Goal: Information Seeking & Learning: Learn about a topic

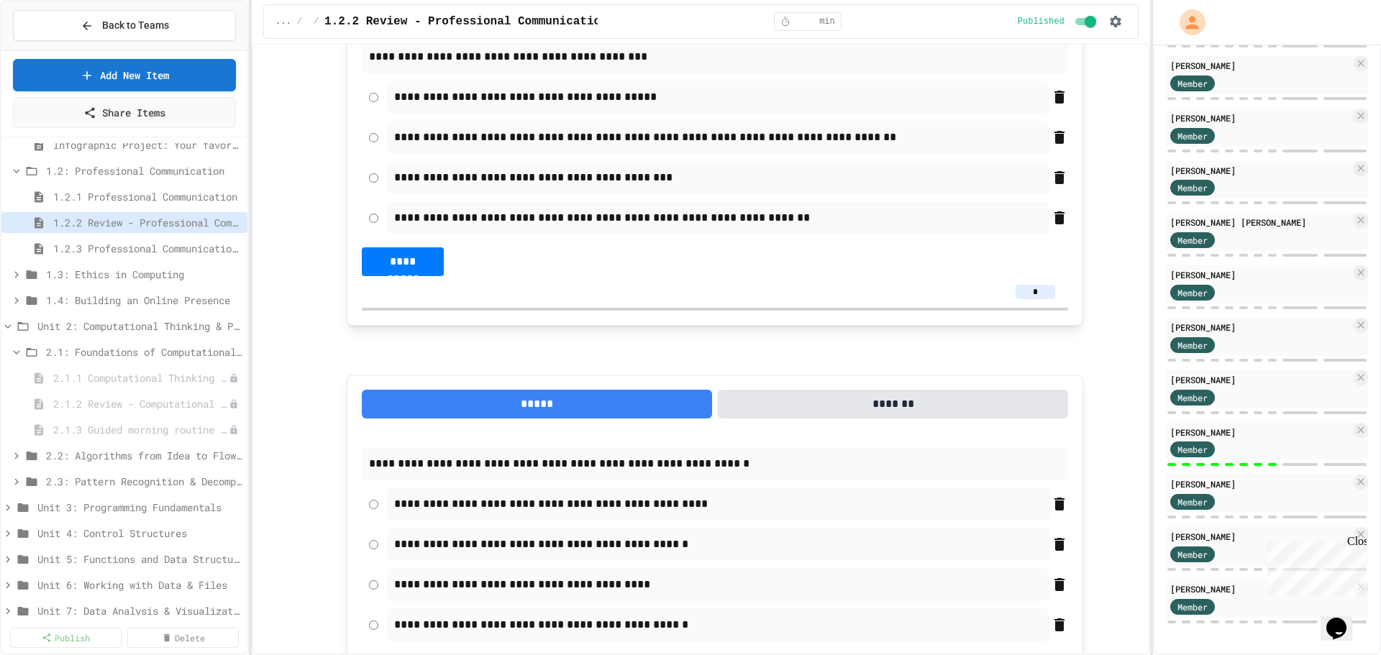
scroll to position [2698, 0]
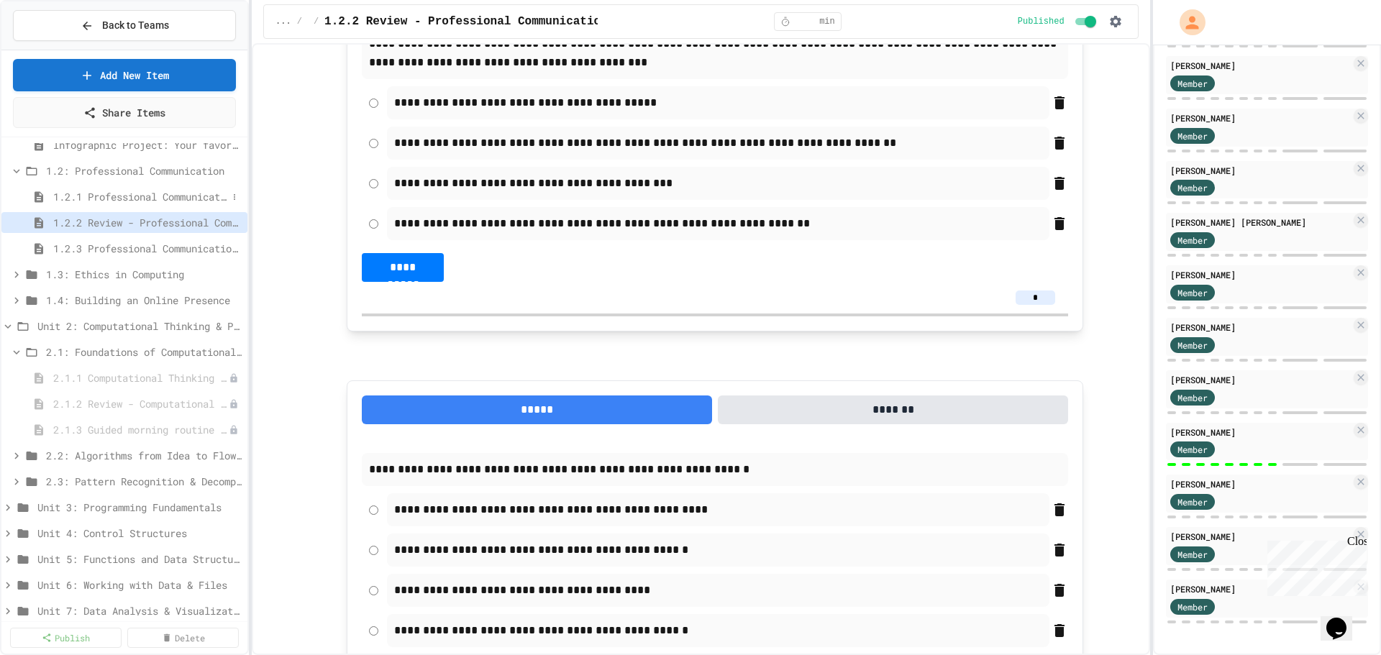
click at [143, 199] on span "1.2.1 Professional Communication" at bounding box center [140, 196] width 174 height 15
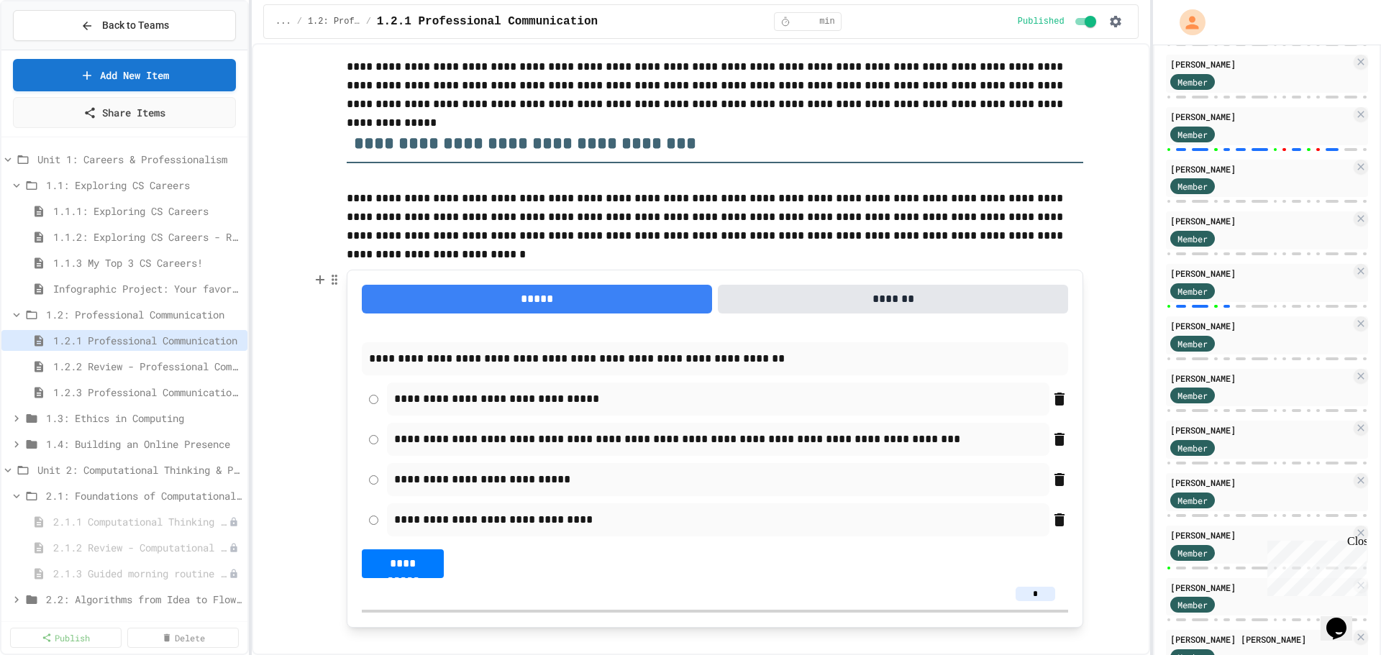
scroll to position [144, 0]
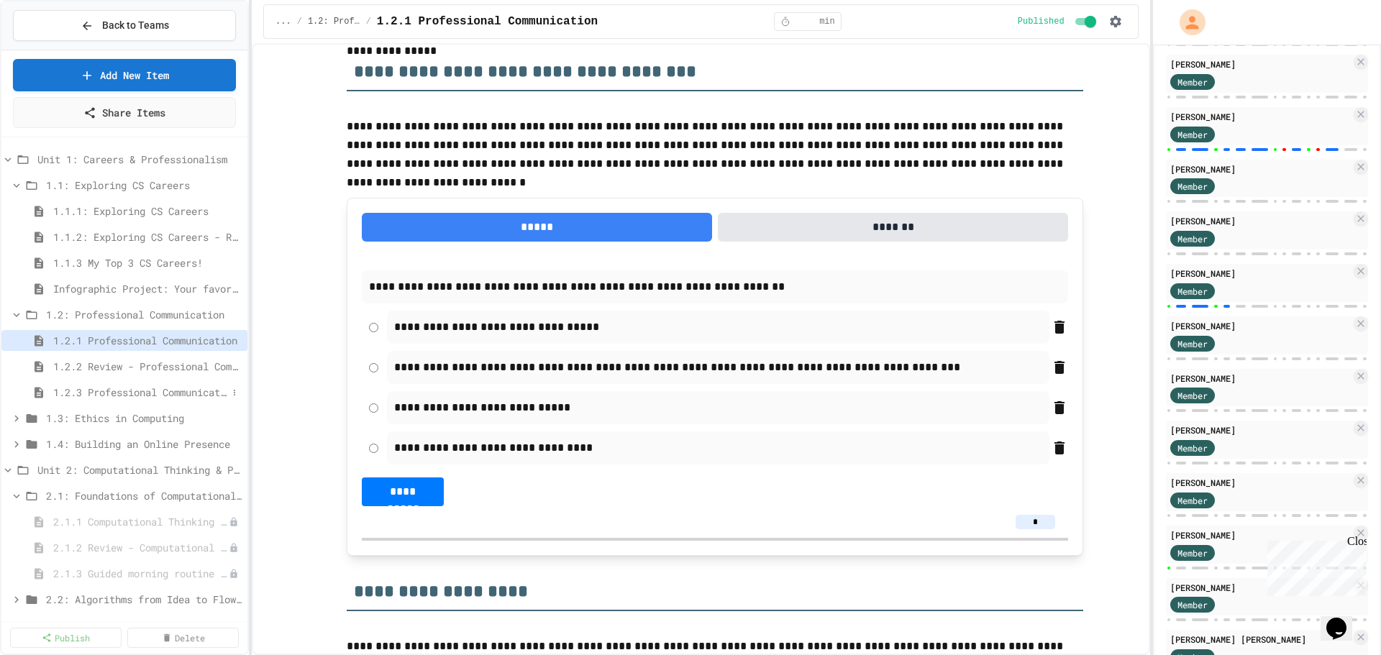
click at [147, 393] on span "1.2.3 Professional Communication Challenge" at bounding box center [140, 392] width 174 height 15
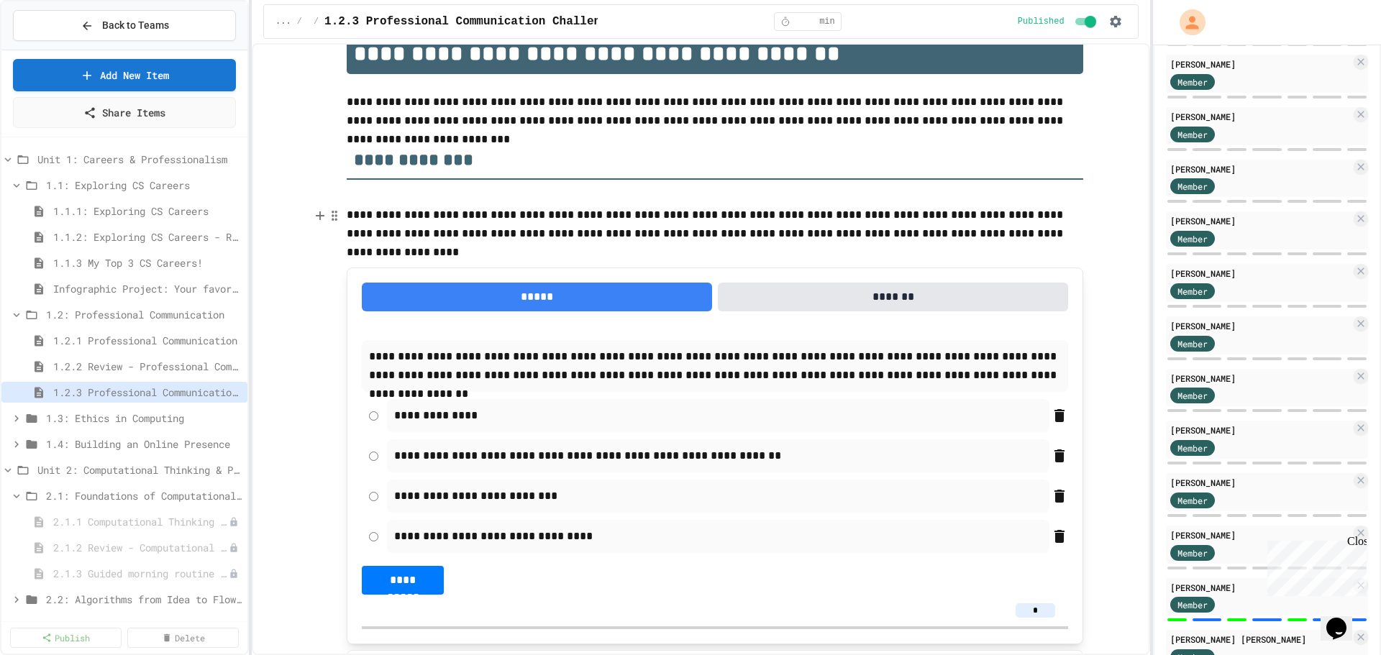
scroll to position [72, 0]
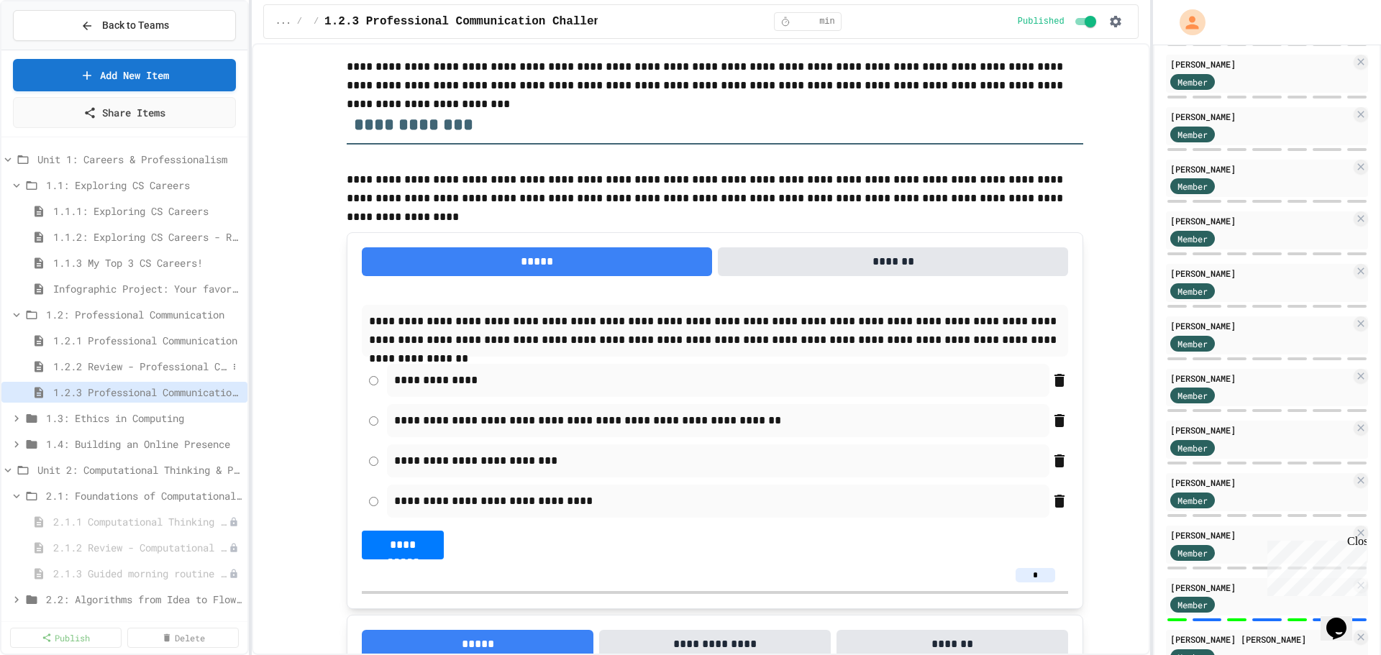
click at [176, 364] on span "1.2.2 Review - Professional Communication" at bounding box center [140, 366] width 174 height 15
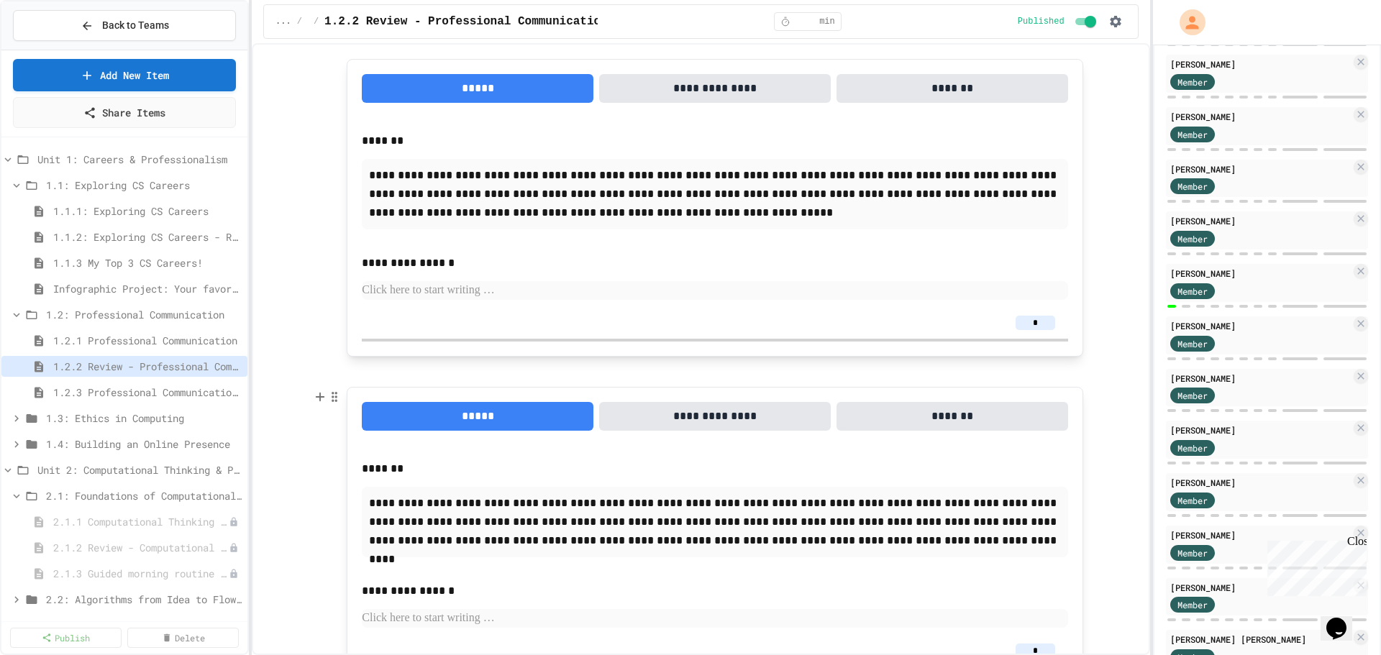
scroll to position [3417, 0]
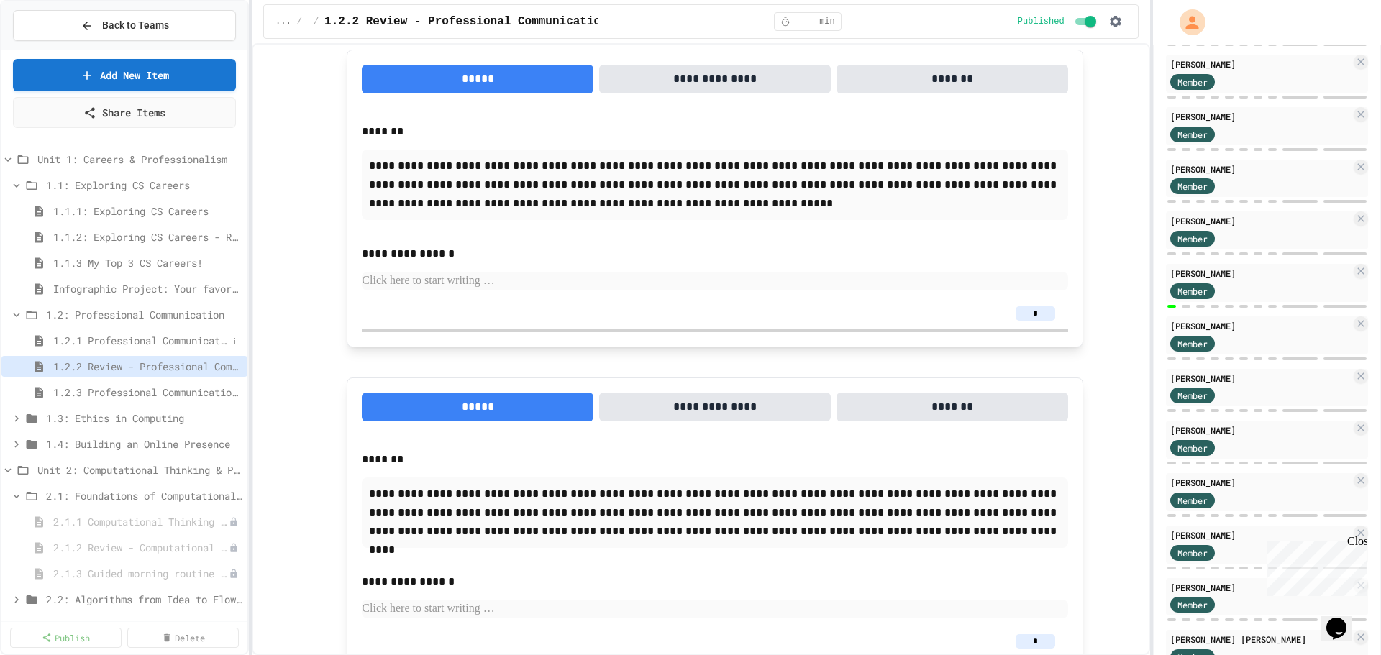
click at [158, 342] on span "1.2.1 Professional Communication" at bounding box center [140, 340] width 174 height 15
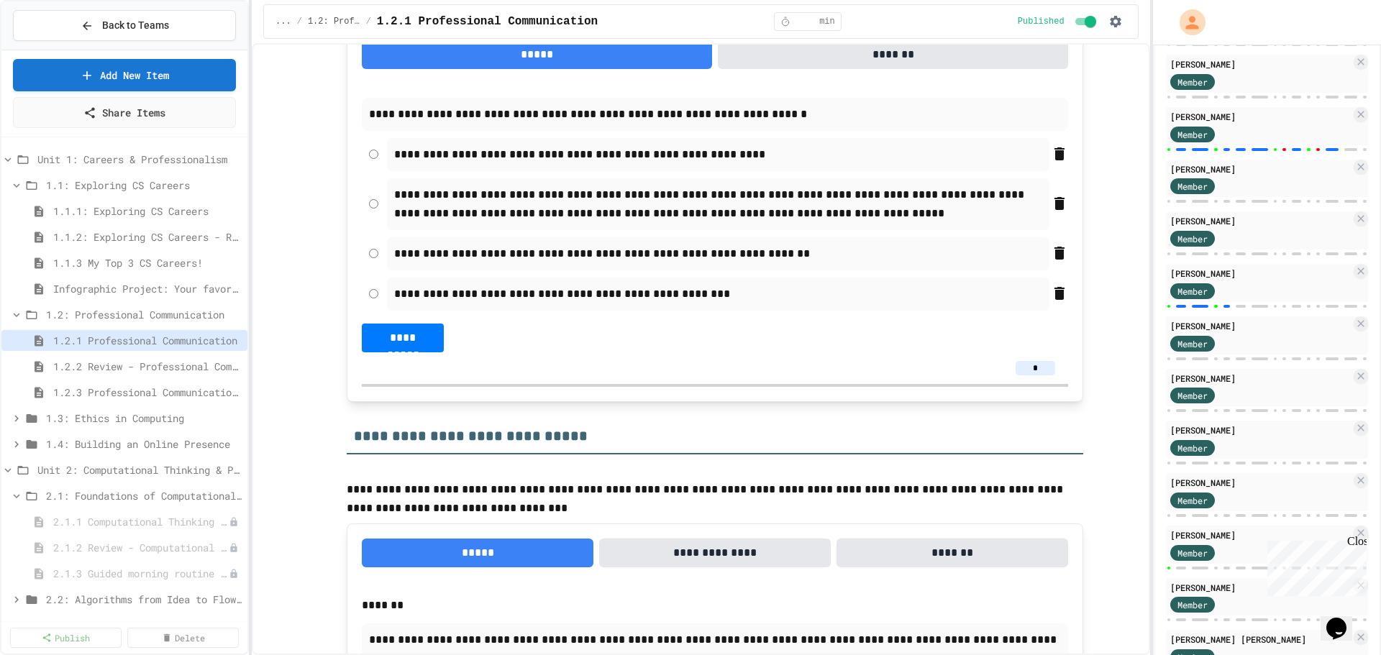
scroll to position [2517, 0]
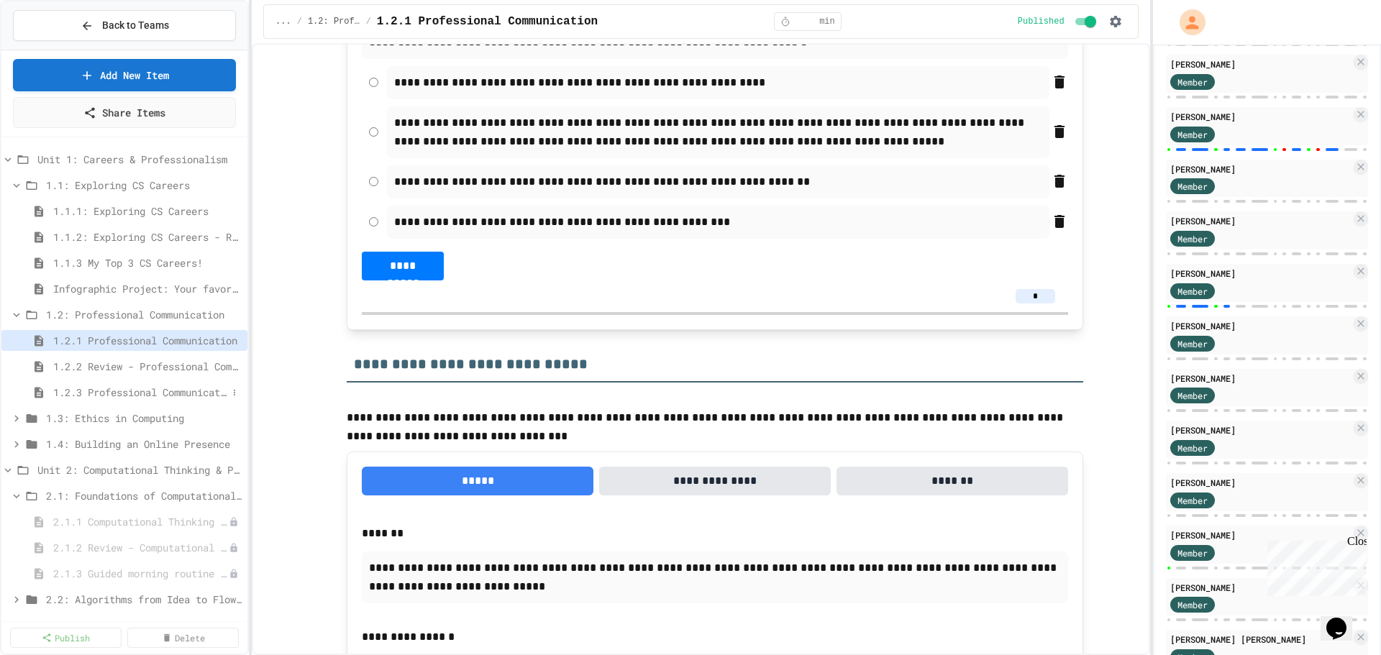
click at [129, 391] on span "1.2.3 Professional Communication Challenge" at bounding box center [140, 392] width 174 height 15
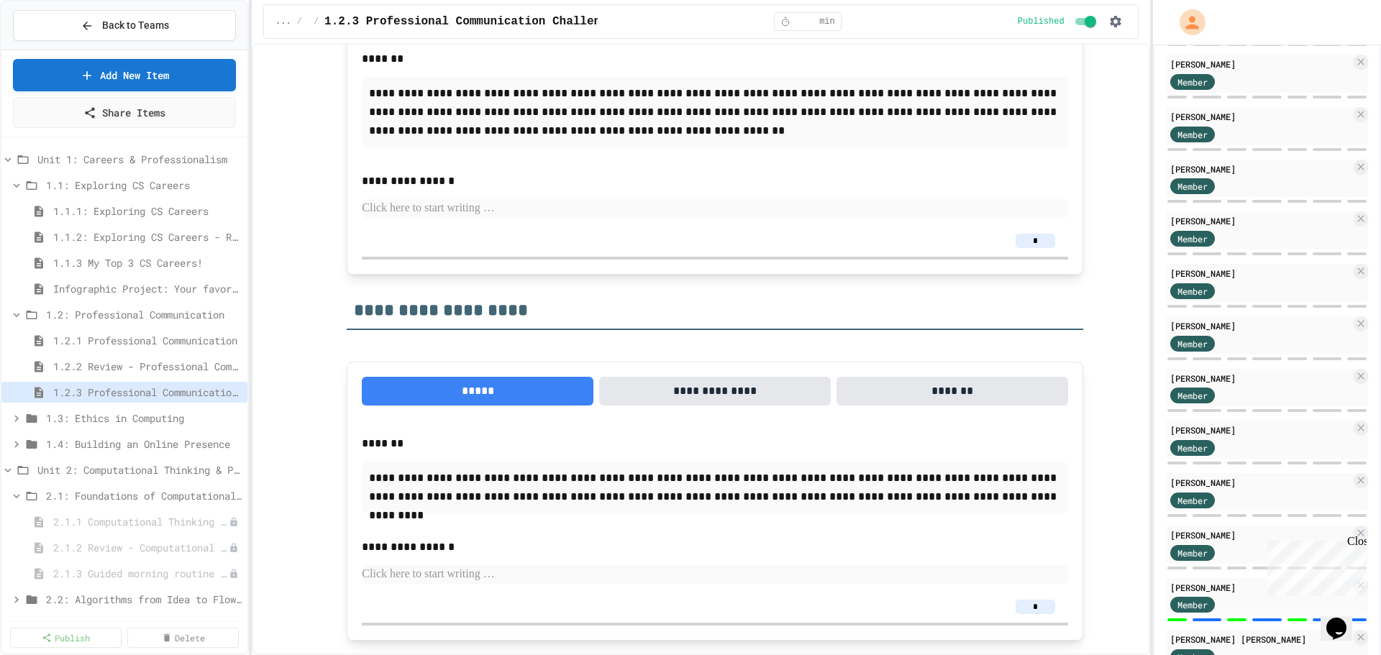
scroll to position [2206, 0]
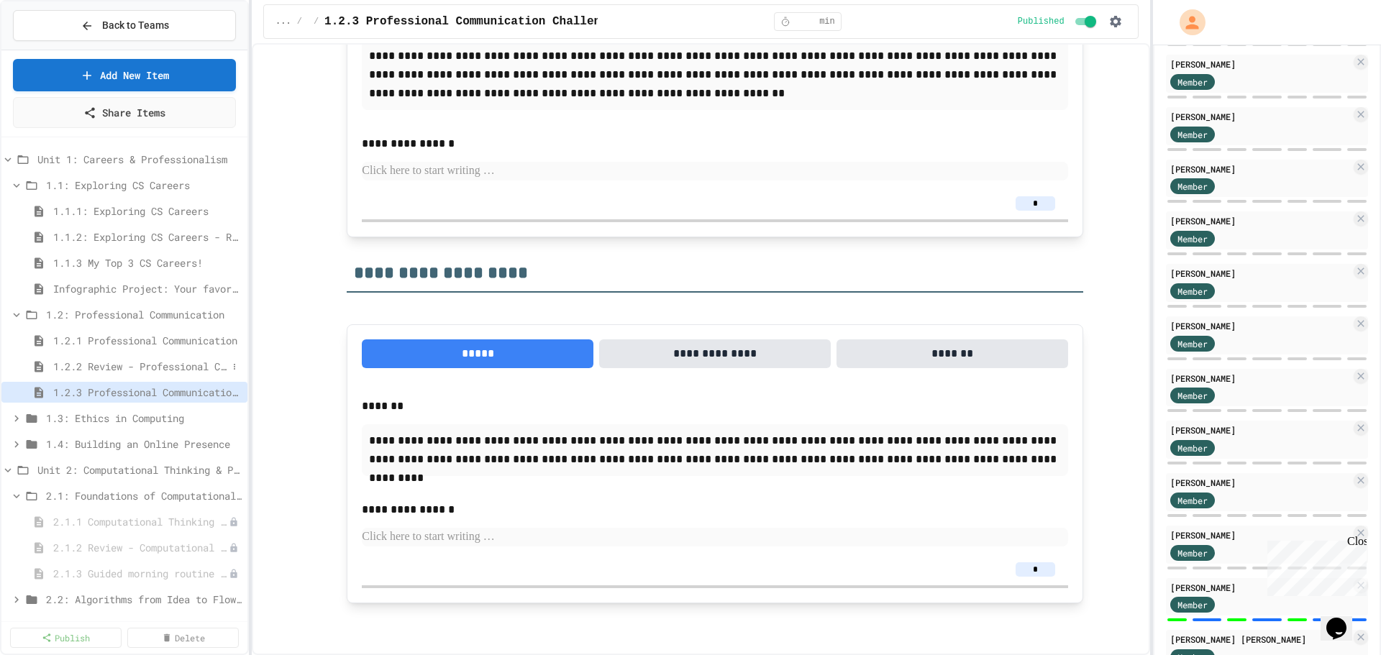
click at [140, 369] on span "1.2.2 Review - Professional Communication" at bounding box center [140, 366] width 174 height 15
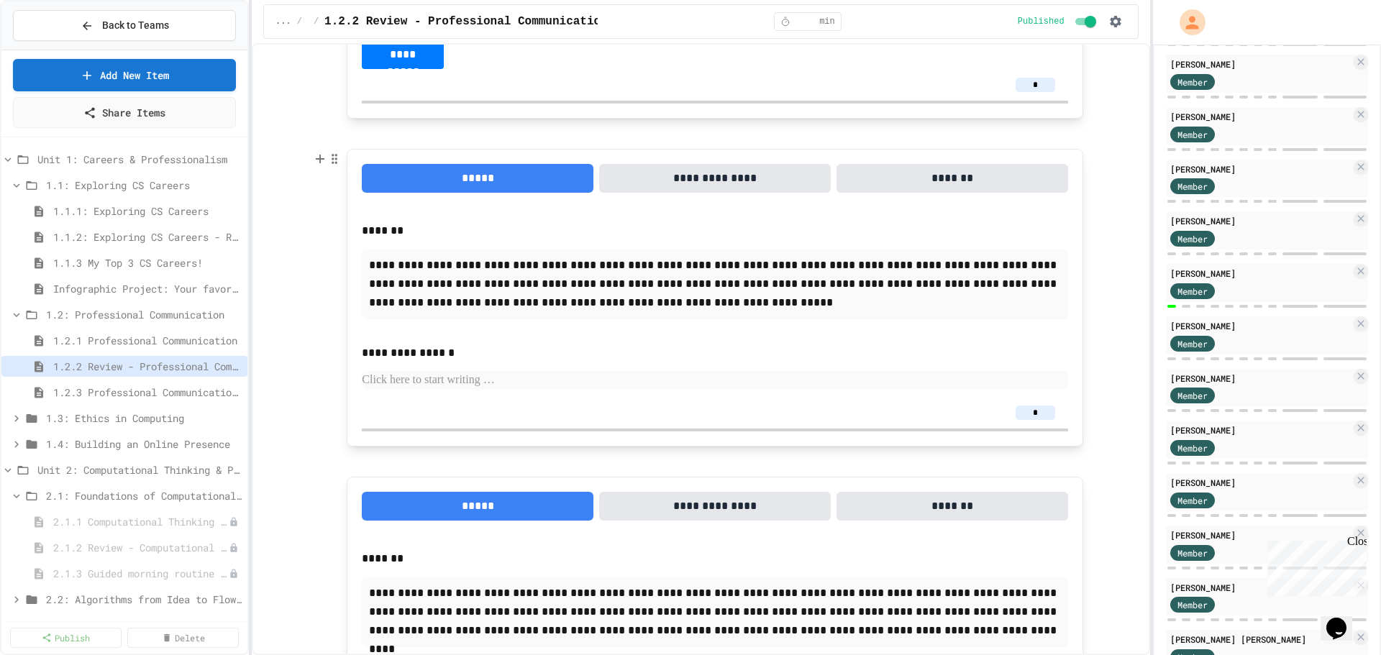
scroll to position [3273, 0]
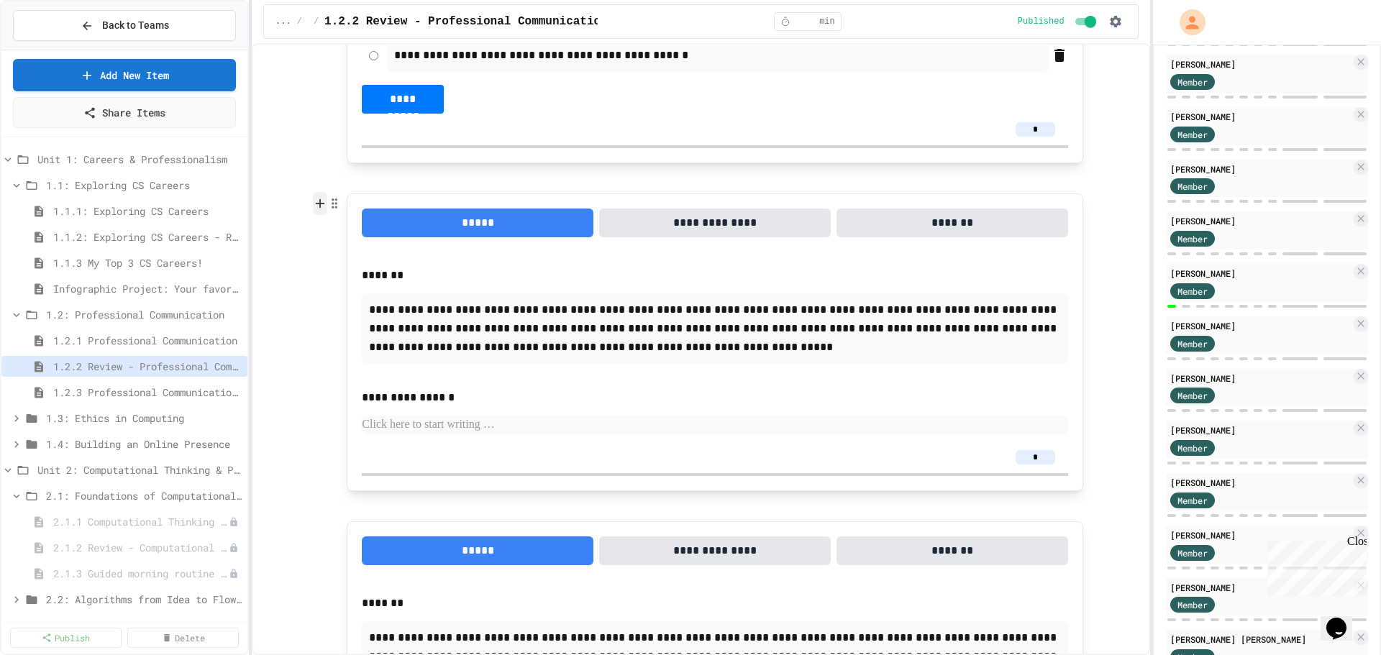
click at [322, 204] on icon at bounding box center [320, 204] width 8 height 0
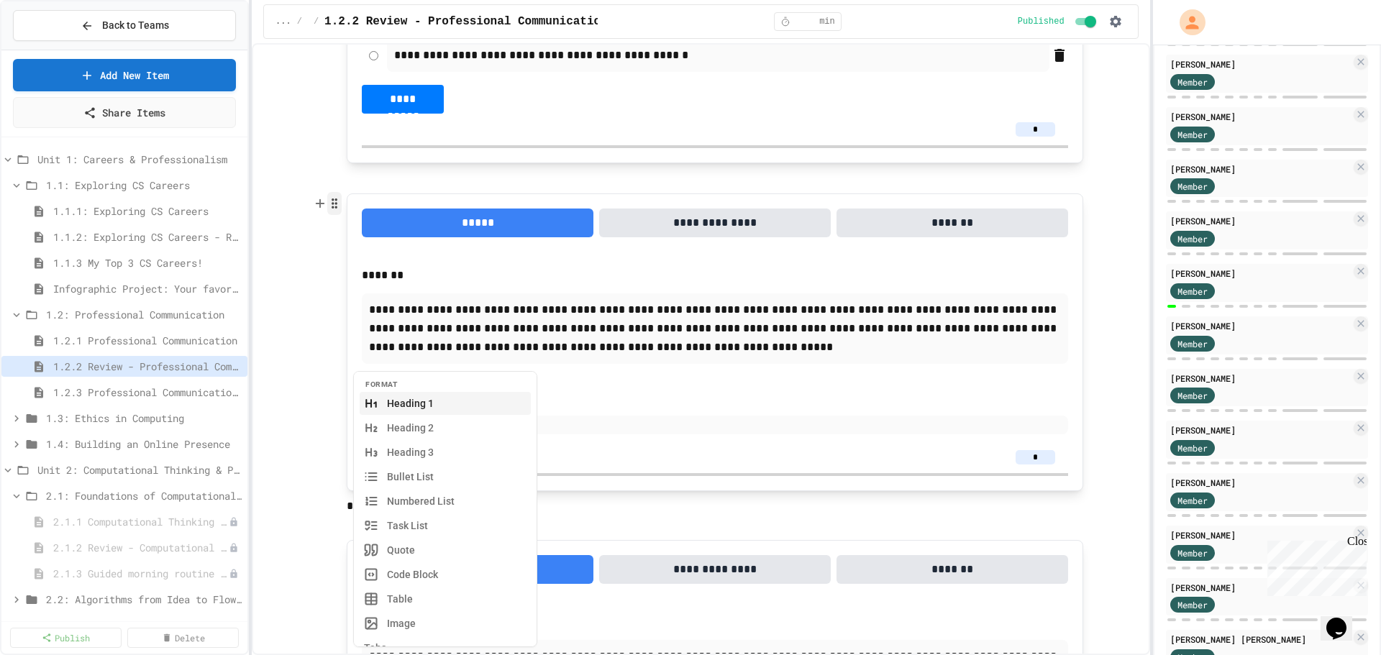
click at [336, 204] on circle "button" at bounding box center [336, 203] width 1 height 1
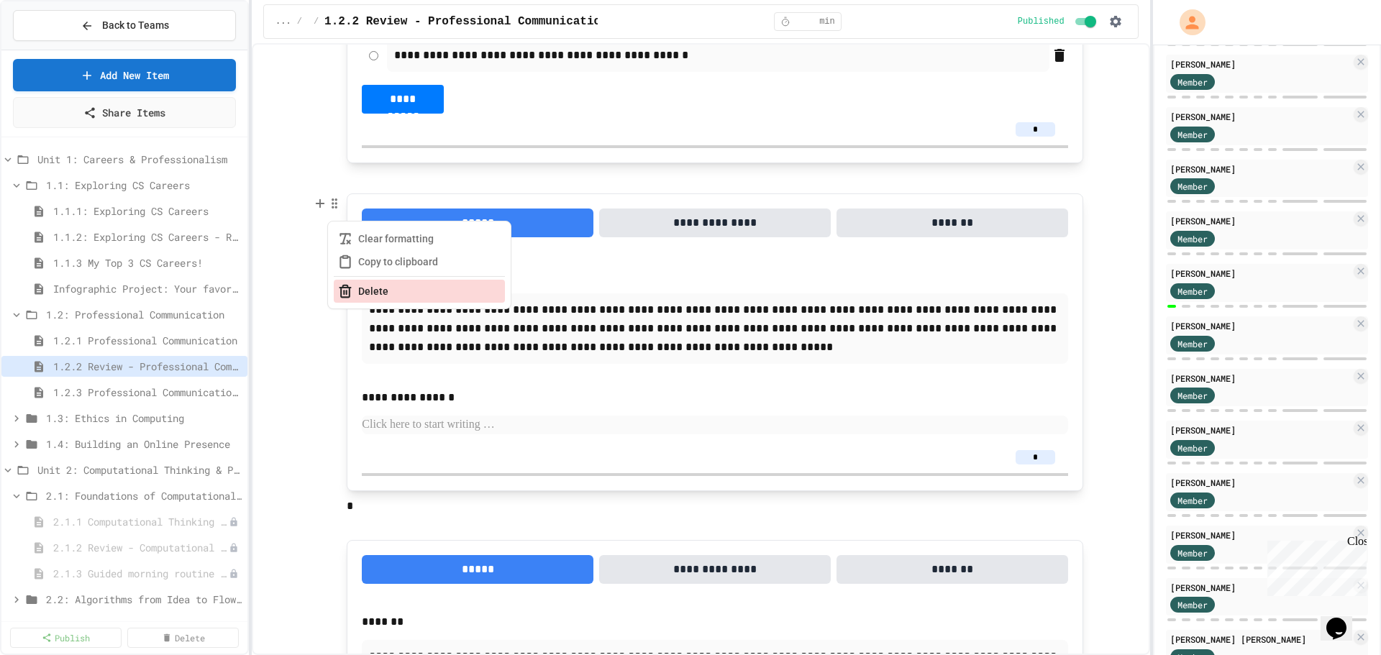
click at [373, 295] on button "Delete" at bounding box center [419, 291] width 171 height 23
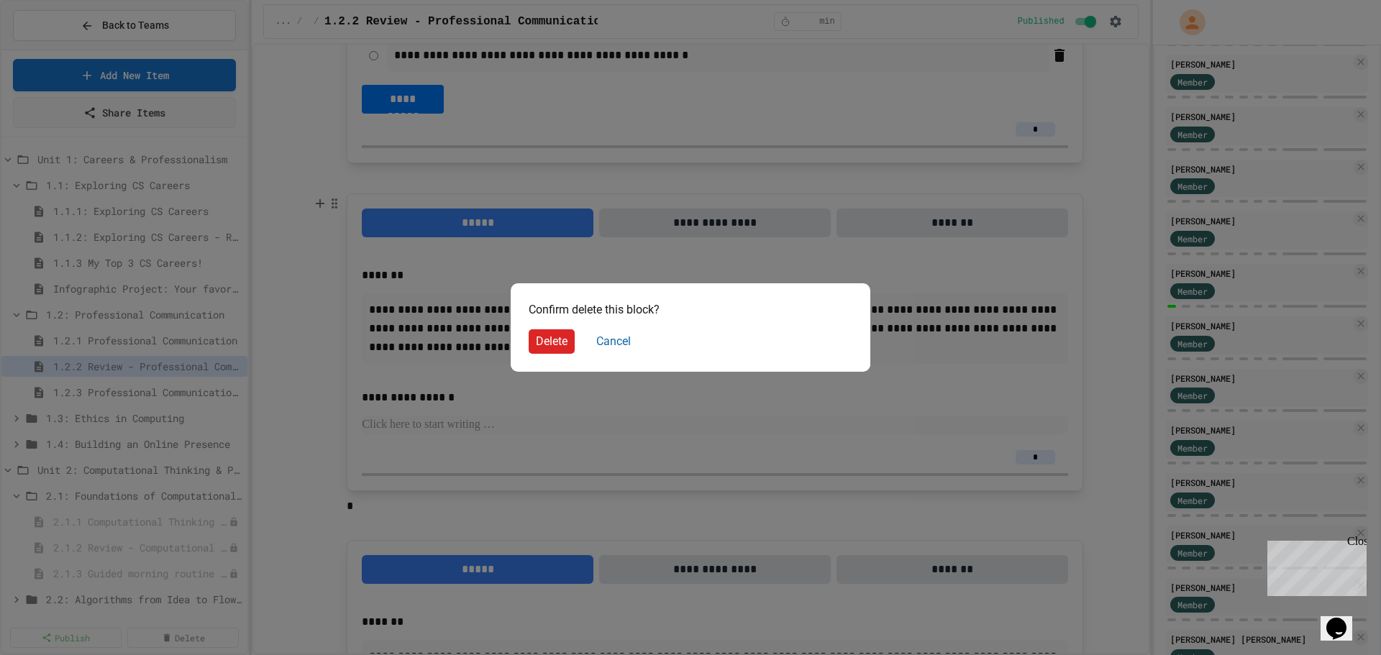
click at [538, 334] on button "Delete" at bounding box center [552, 341] width 46 height 24
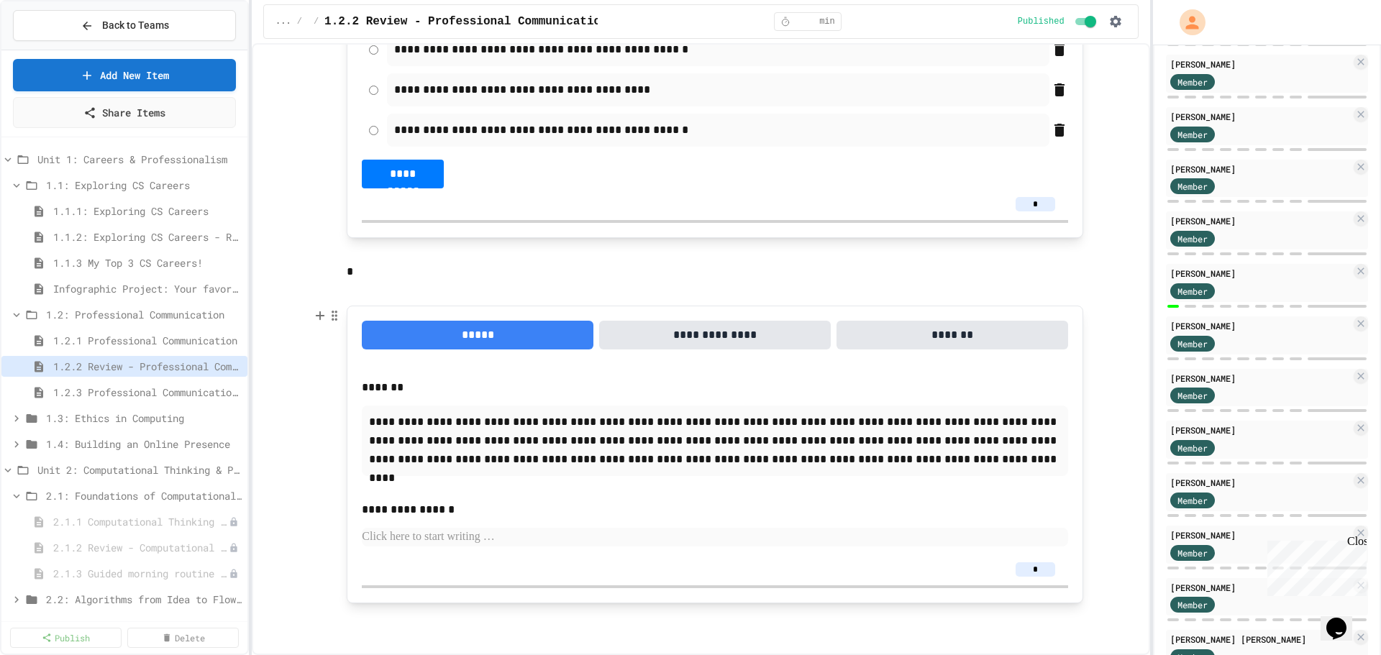
scroll to position [2983, 0]
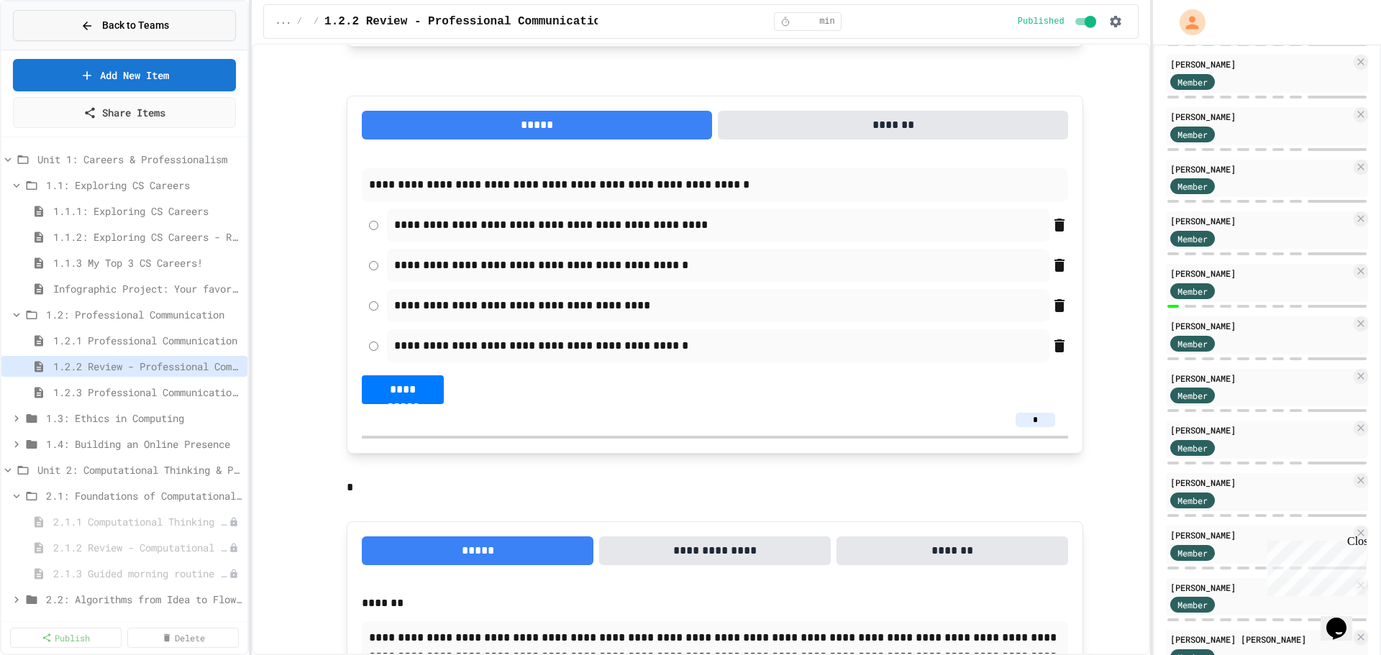
click at [110, 36] on button "Back to Teams" at bounding box center [124, 25] width 223 height 31
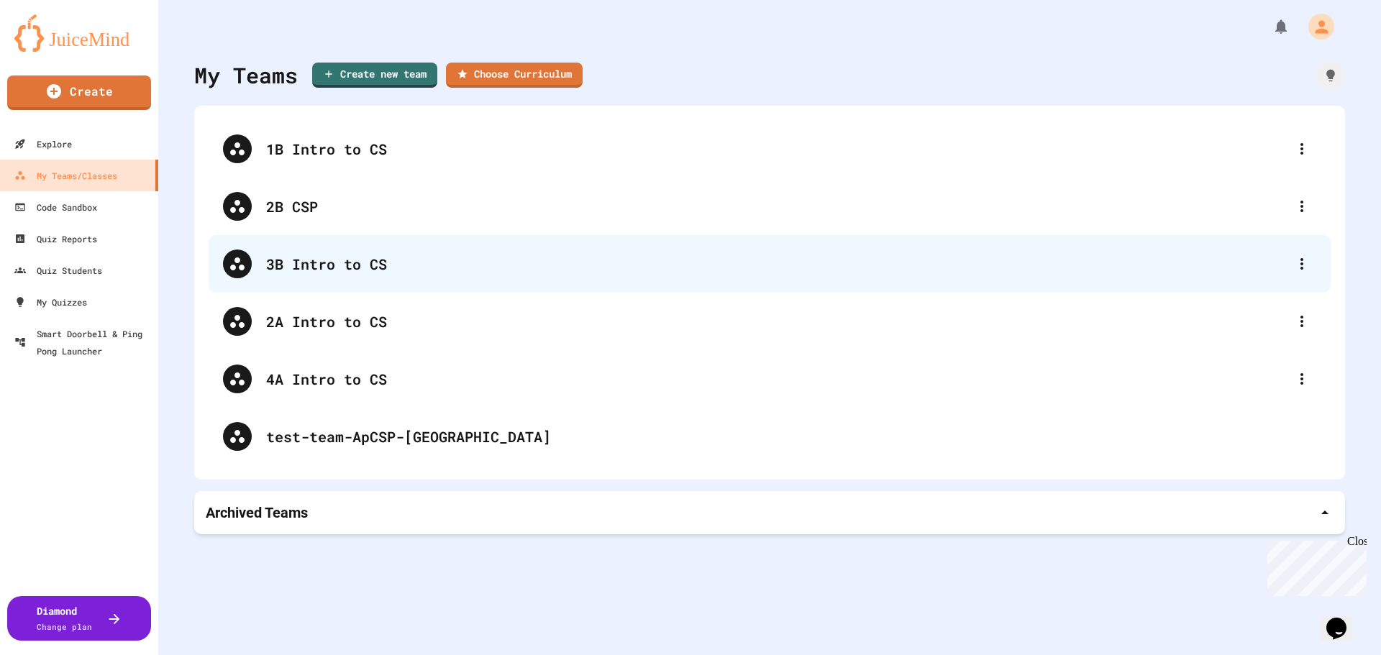
click at [327, 263] on div "3B Intro to CS" at bounding box center [776, 264] width 1021 height 22
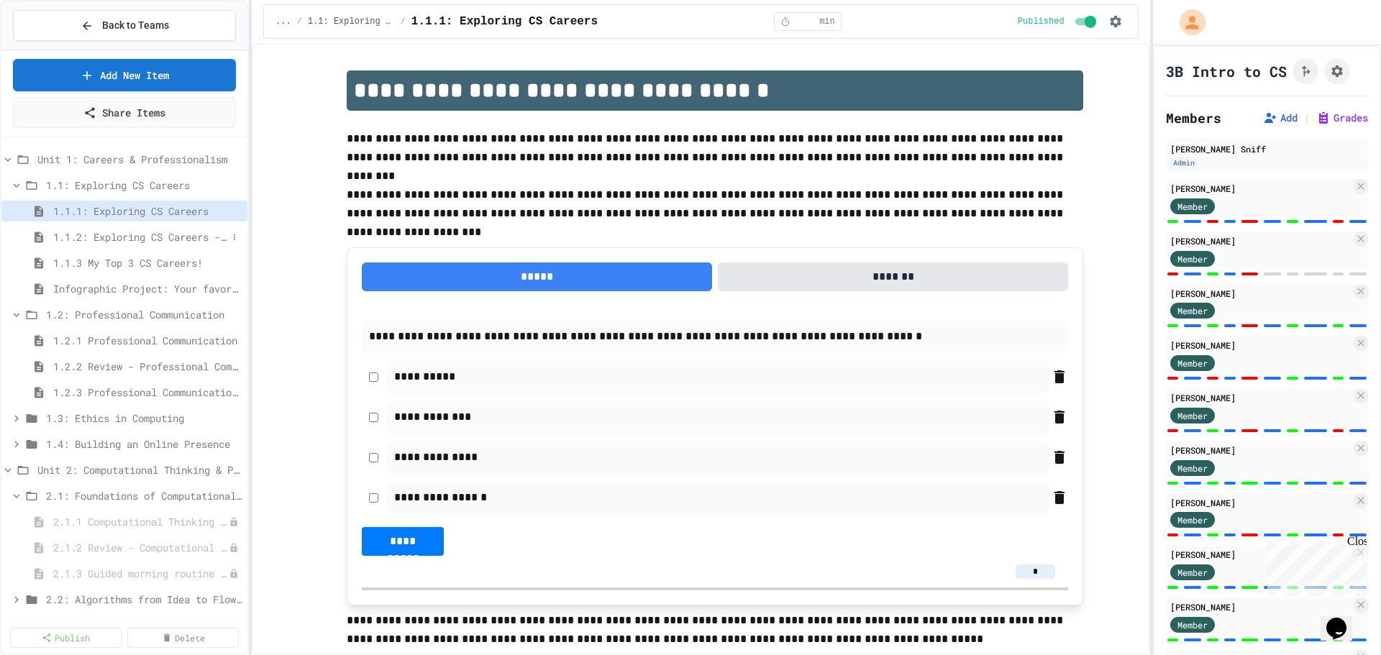
click at [147, 232] on span "1.1.2: Exploring CS Careers - Review" at bounding box center [140, 236] width 174 height 15
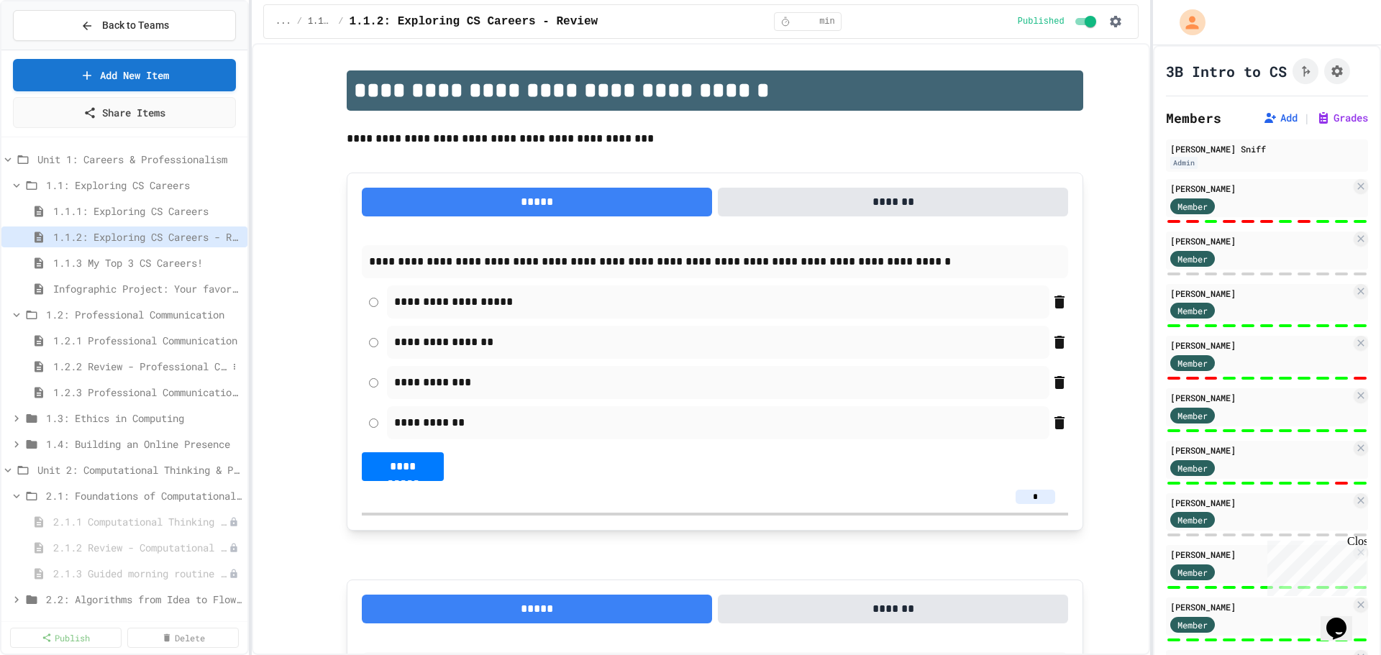
click at [113, 360] on span "1.2.2 Review - Professional Communication" at bounding box center [140, 366] width 174 height 15
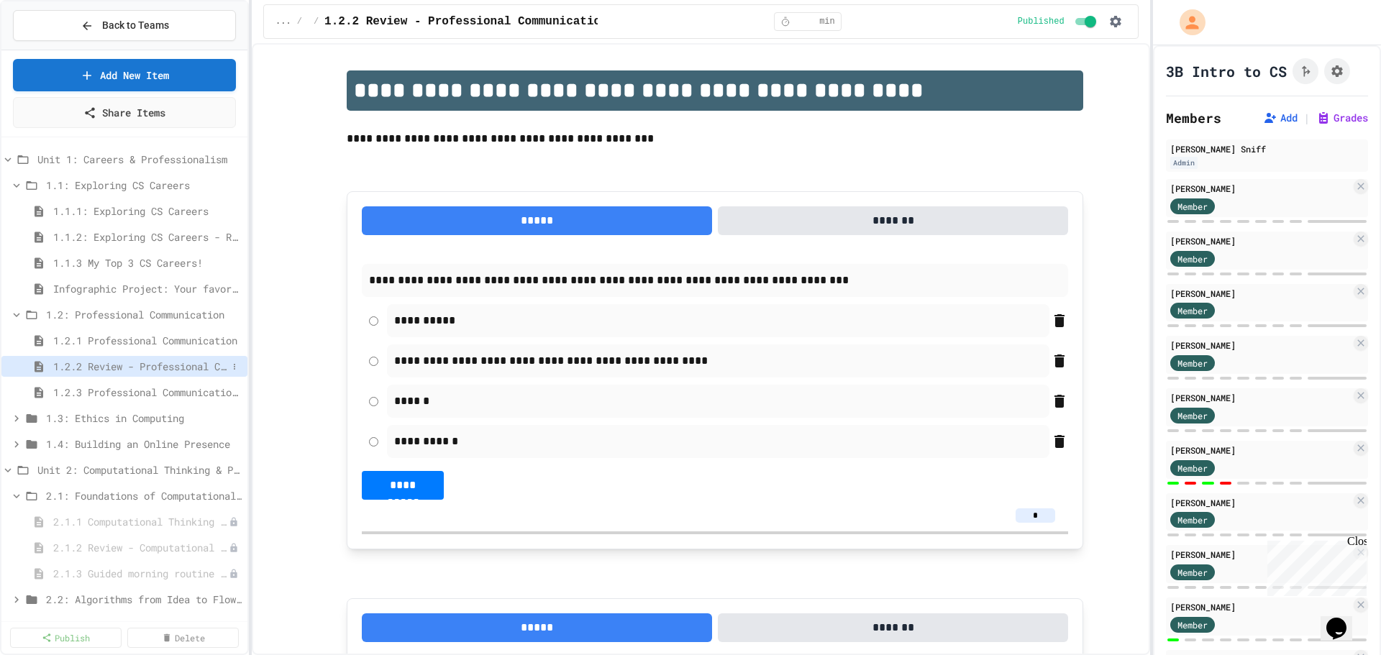
click at [134, 368] on span "1.2.2 Review - Professional Communication" at bounding box center [140, 366] width 174 height 15
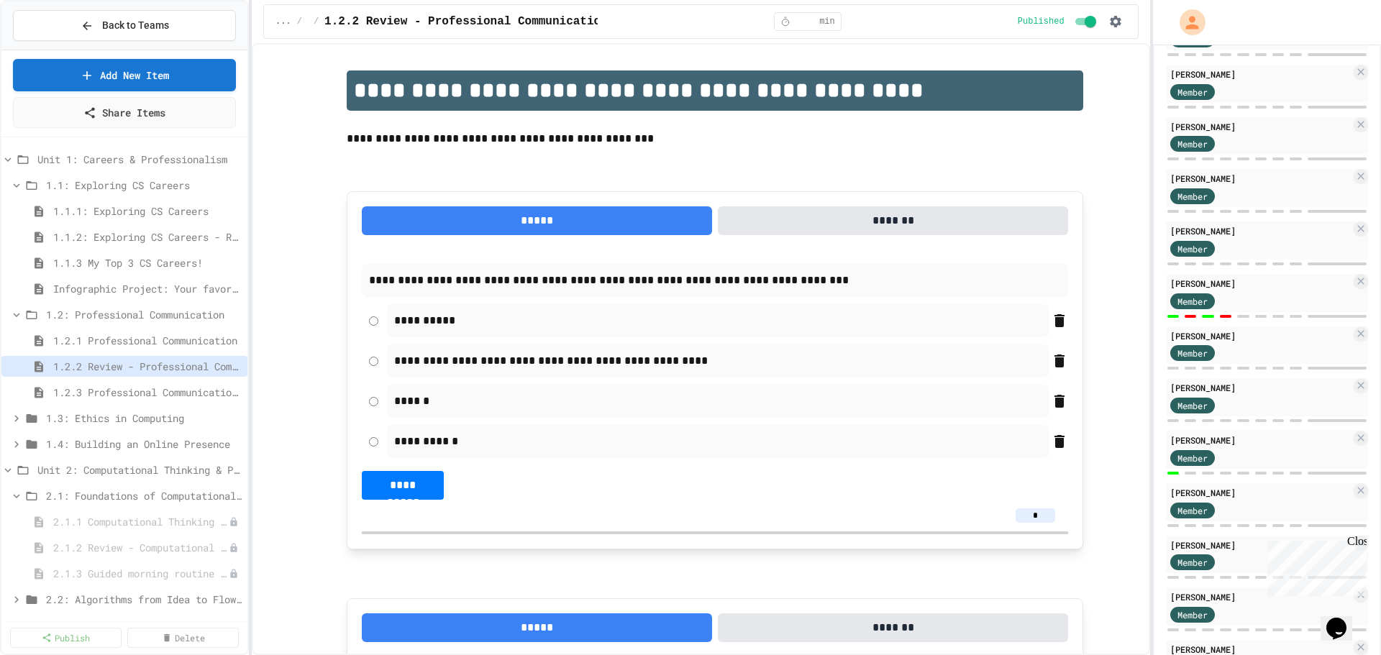
scroll to position [288, 0]
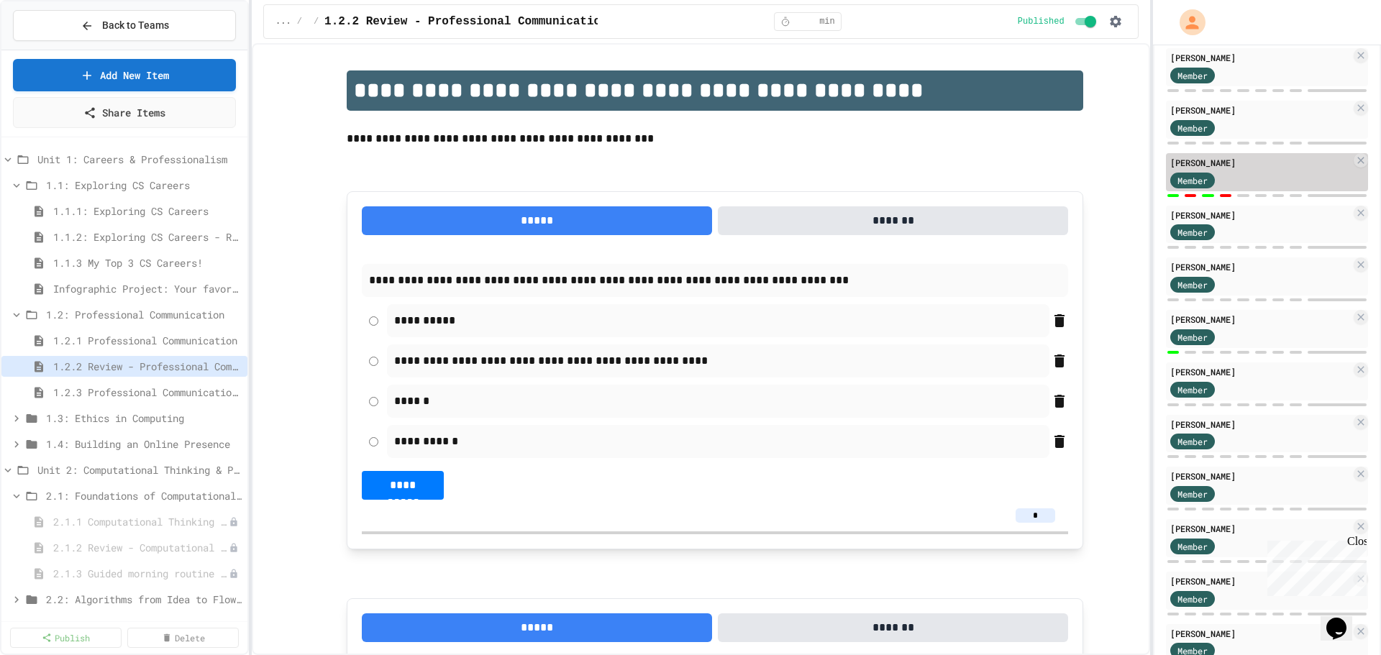
click at [1277, 188] on div "Member" at bounding box center [1260, 179] width 181 height 18
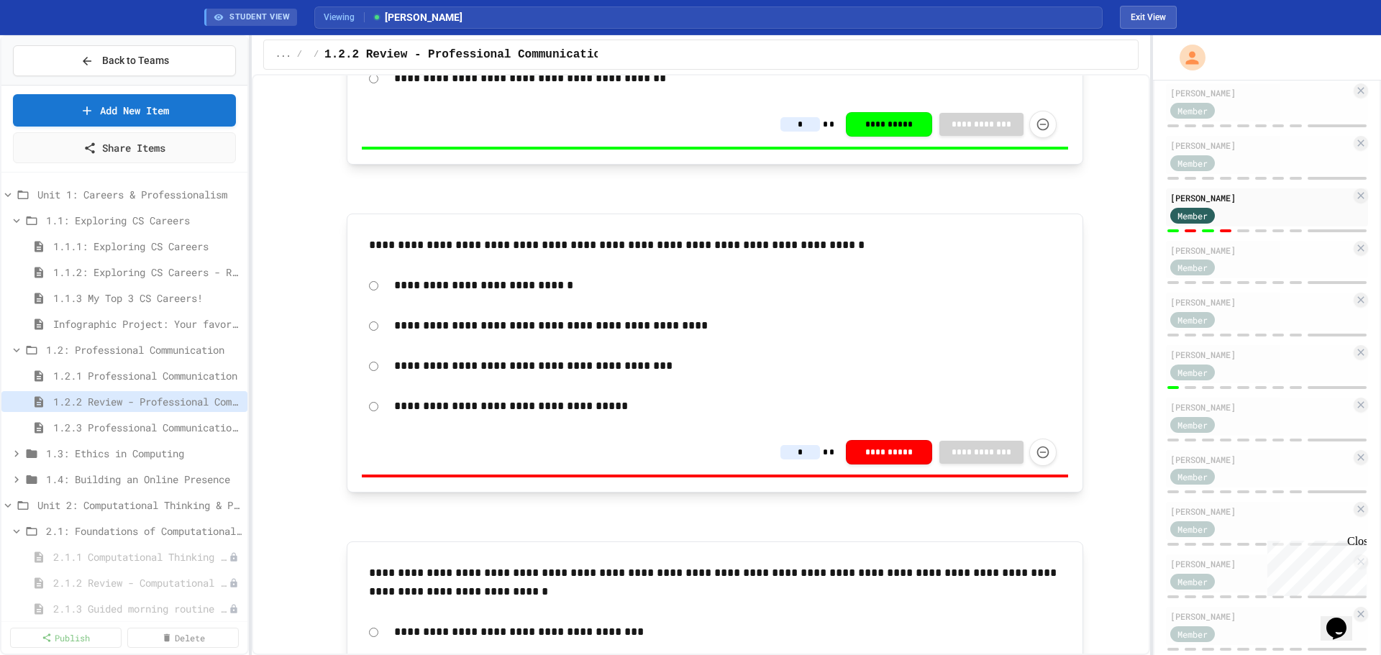
scroll to position [1007, 0]
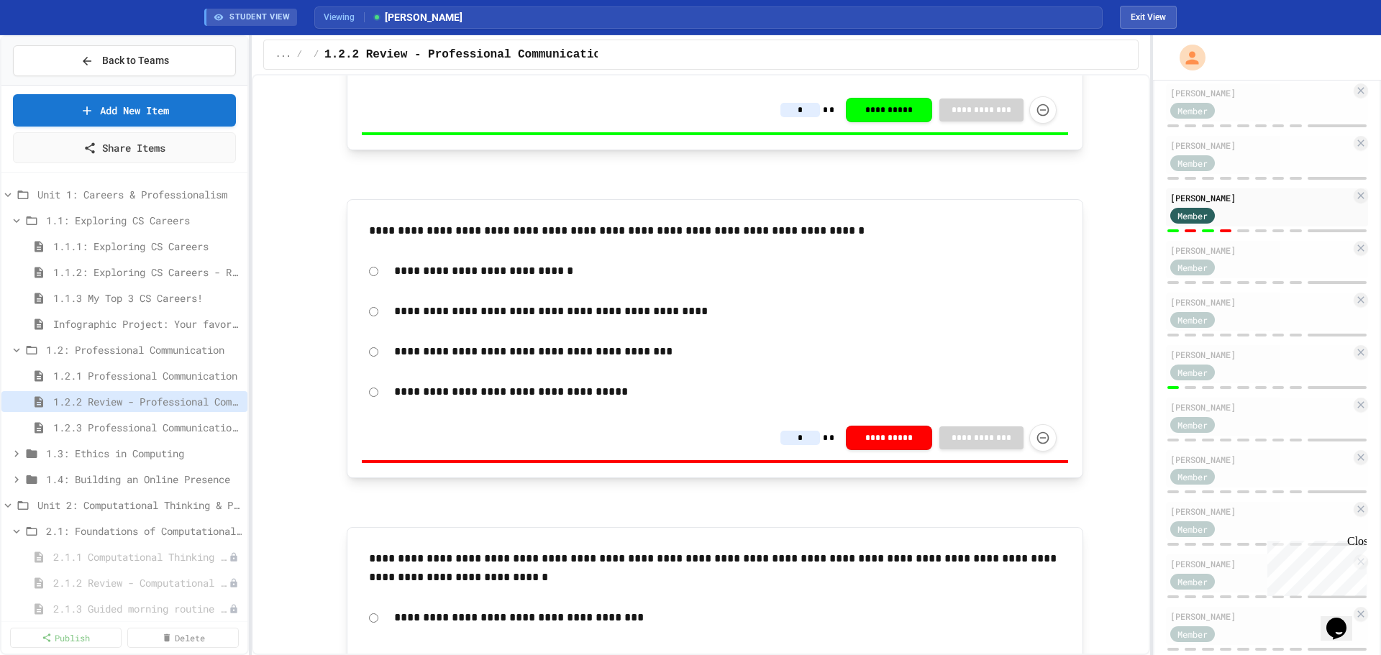
click at [808, 431] on input "*" at bounding box center [800, 438] width 40 height 14
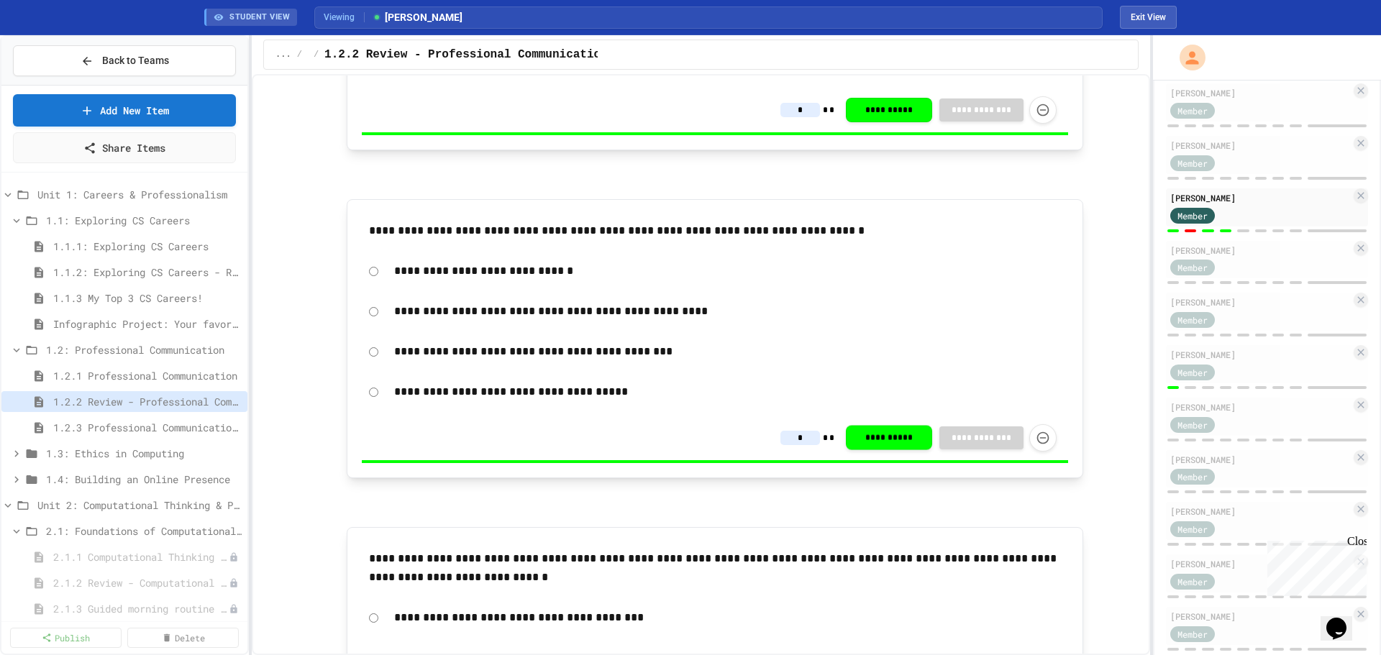
type input "*"
click at [866, 364] on div "**********" at bounding box center [727, 351] width 681 height 33
click at [121, 426] on span "1.2.3 Professional Communication Challenge" at bounding box center [140, 427] width 174 height 15
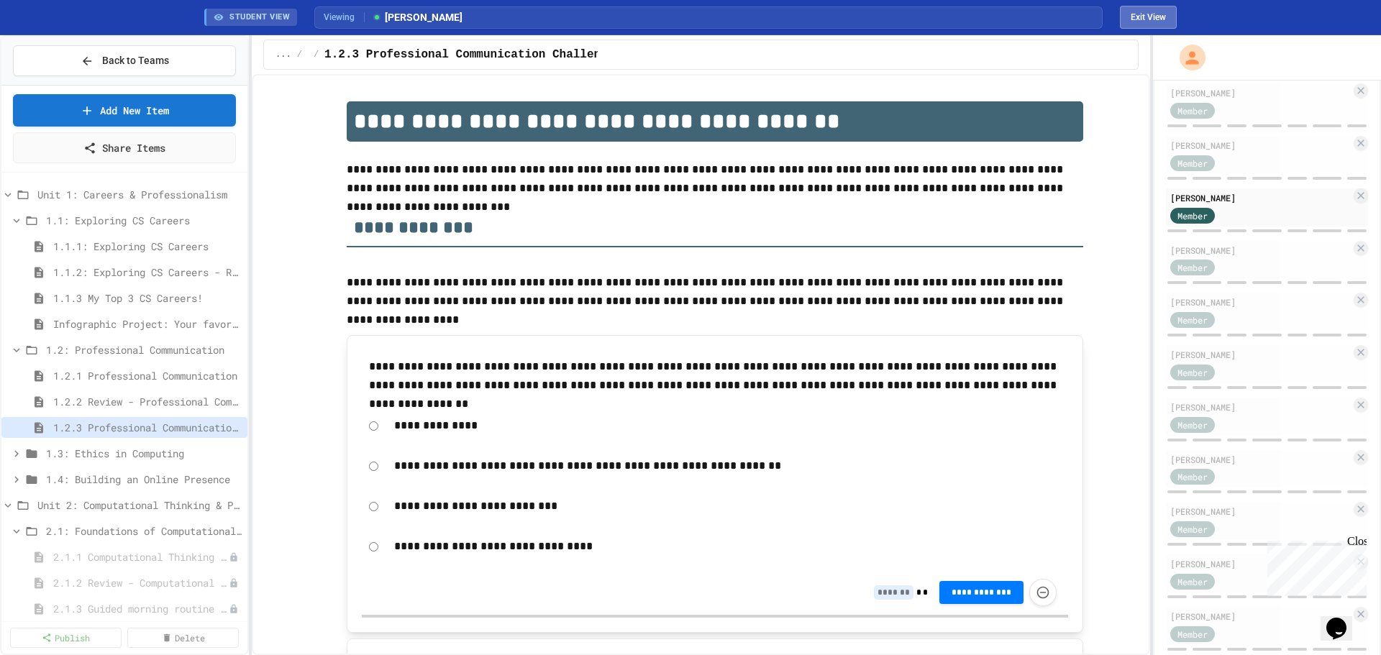
click at [1136, 18] on button "Exit View" at bounding box center [1148, 17] width 57 height 23
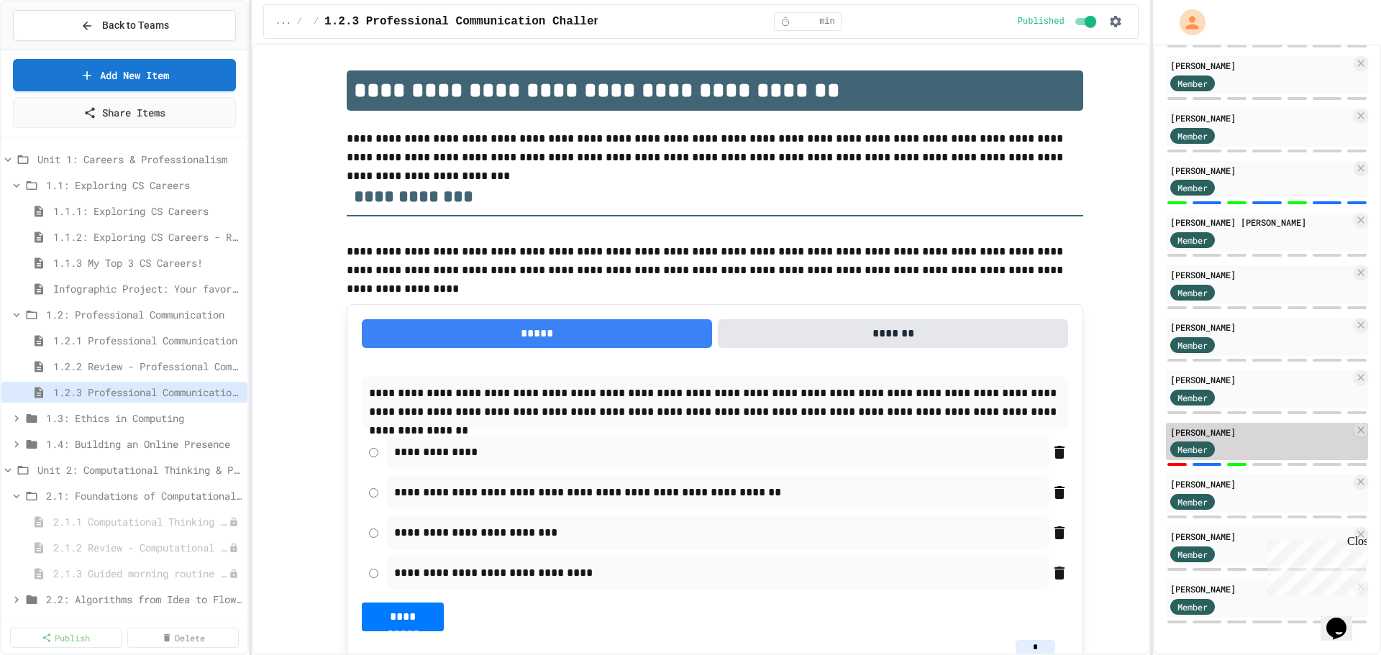
scroll to position [765, 0]
click at [1268, 443] on div "Member" at bounding box center [1260, 449] width 181 height 18
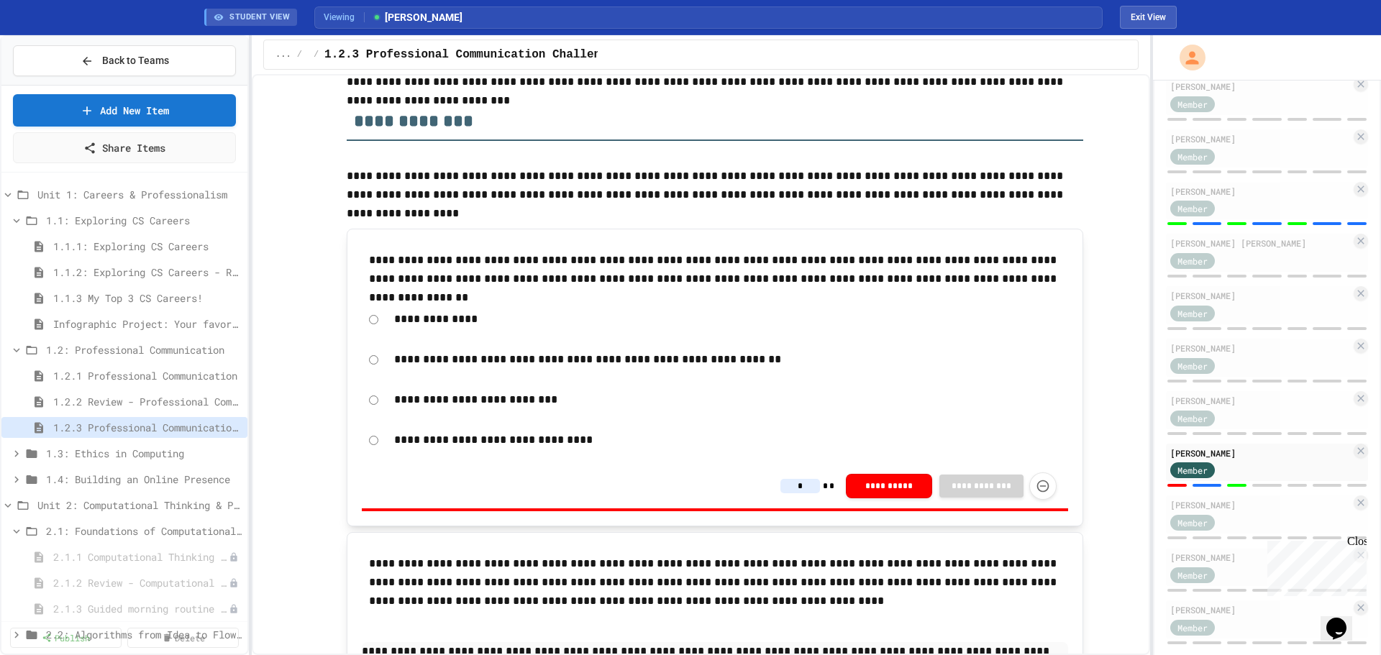
scroll to position [144, 0]
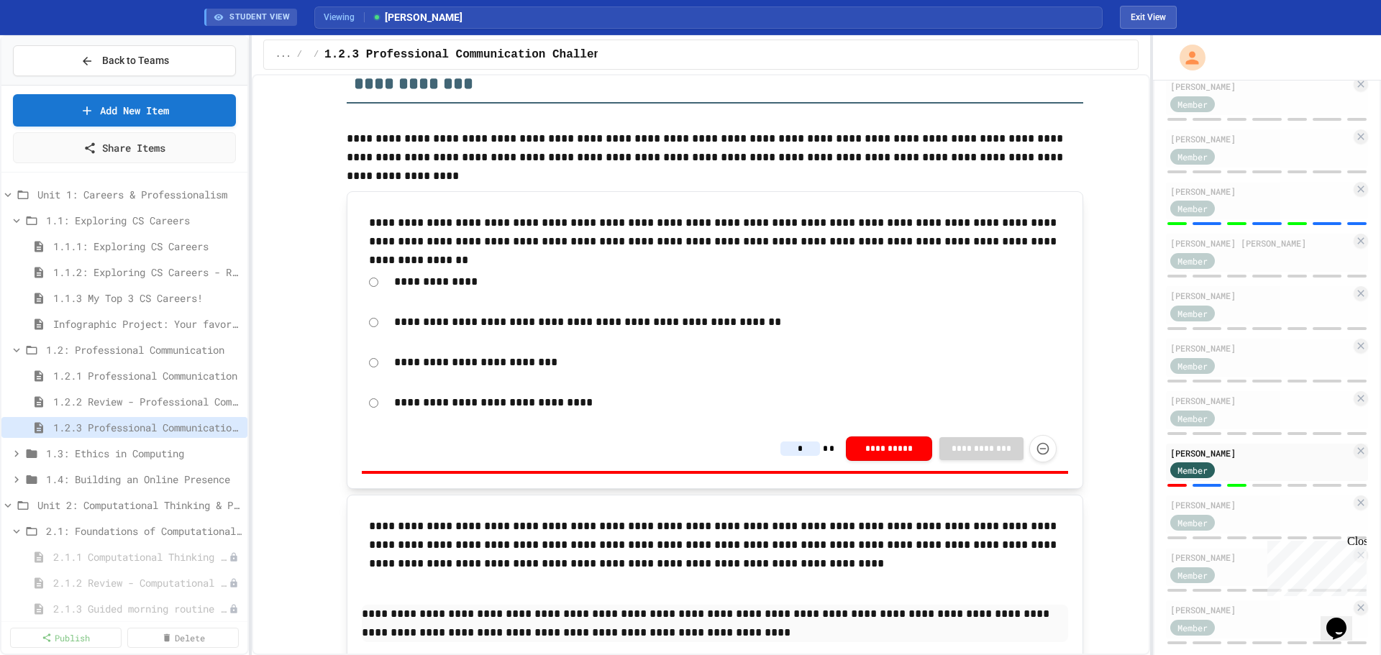
drag, startPoint x: 769, startPoint y: 321, endPoint x: 464, endPoint y: 326, distance: 305.0
click at [549, 330] on p "**********" at bounding box center [727, 322] width 667 height 19
click at [800, 444] on input "*" at bounding box center [800, 449] width 40 height 14
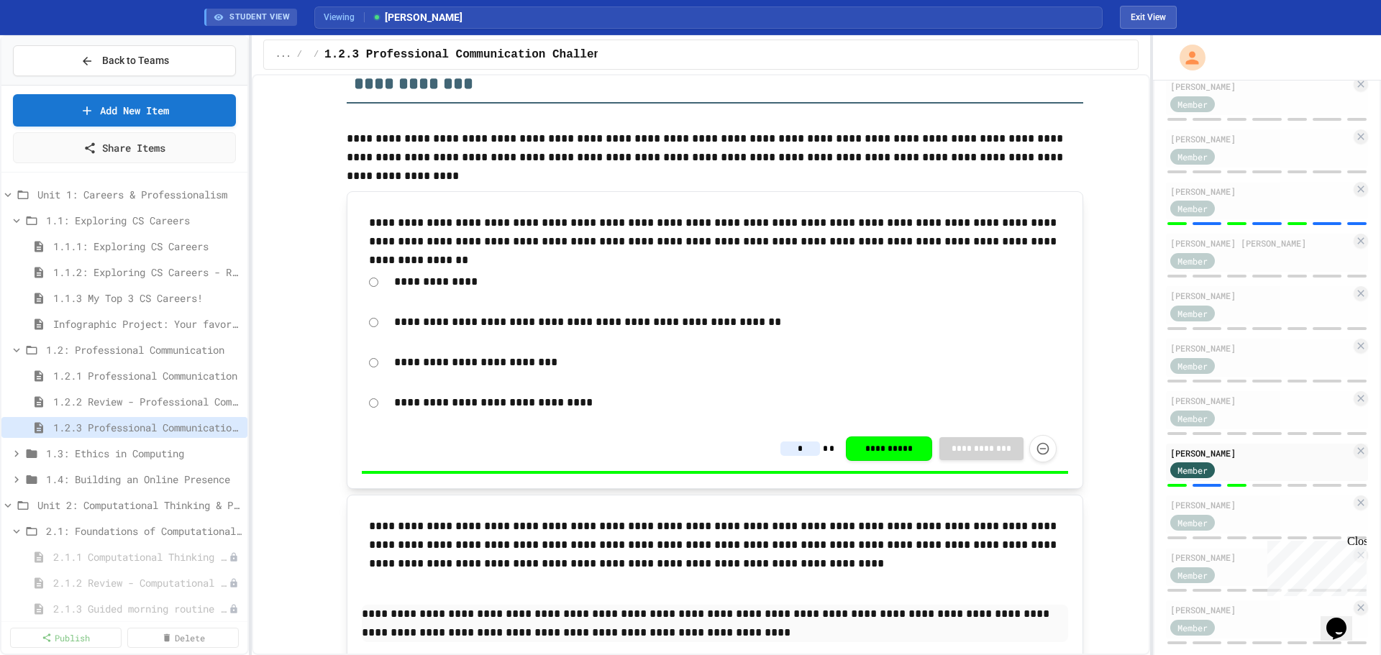
type input "*"
drag, startPoint x: 870, startPoint y: 403, endPoint x: 885, endPoint y: 409, distance: 16.2
click at [871, 401] on p "**********" at bounding box center [727, 402] width 667 height 19
click at [88, 58] on icon at bounding box center [87, 61] width 13 height 13
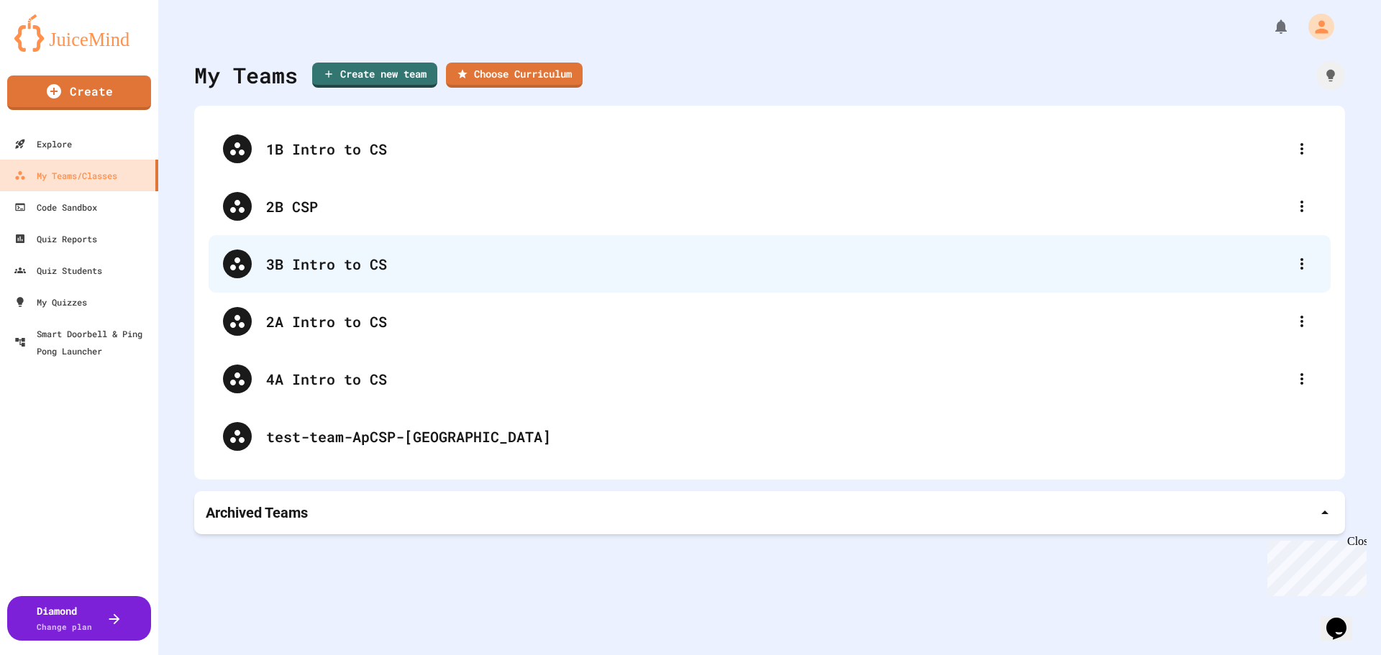
click at [323, 270] on div "3B Intro to CS" at bounding box center [776, 264] width 1021 height 22
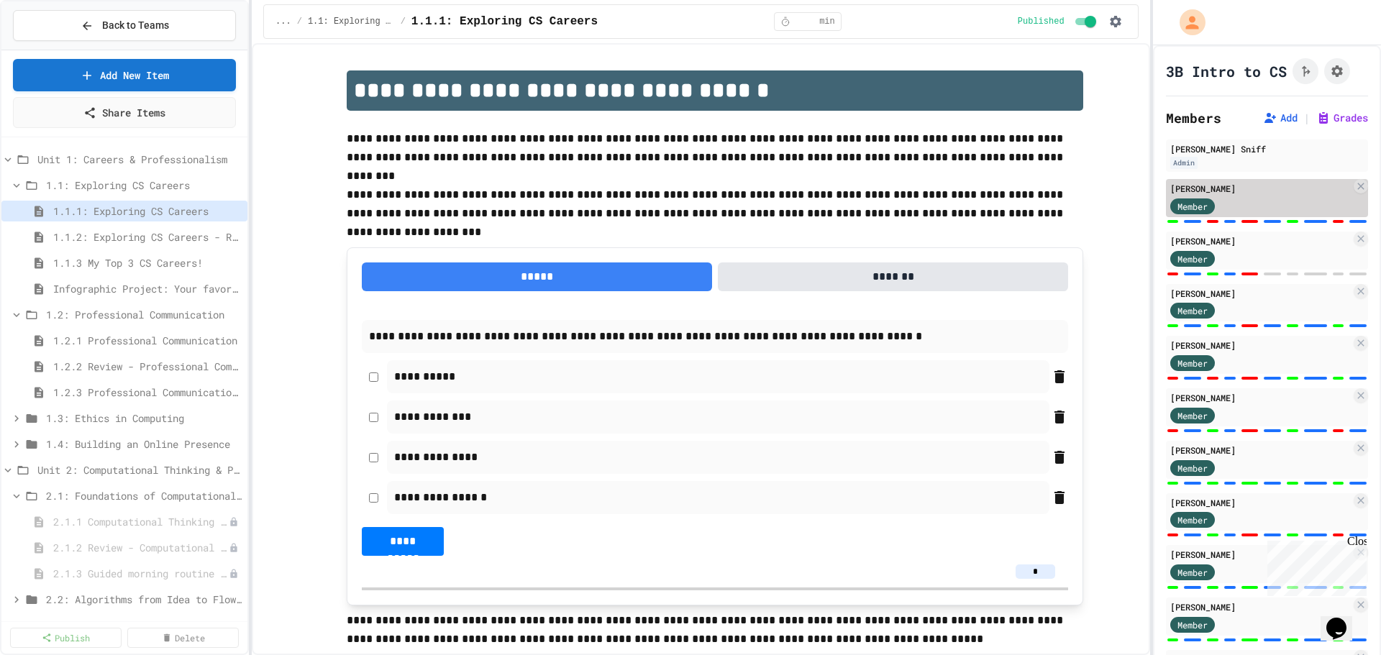
click at [1252, 196] on div "[PERSON_NAME] Member" at bounding box center [1267, 198] width 202 height 38
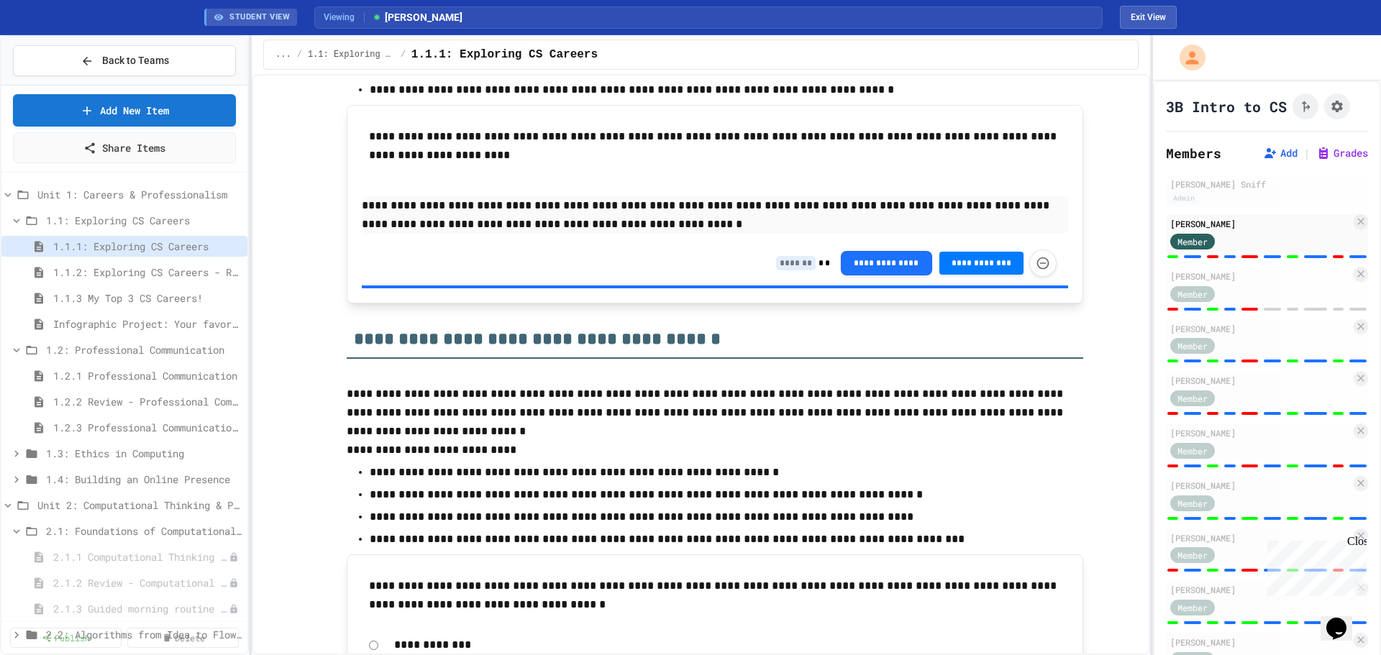
scroll to position [647, 0]
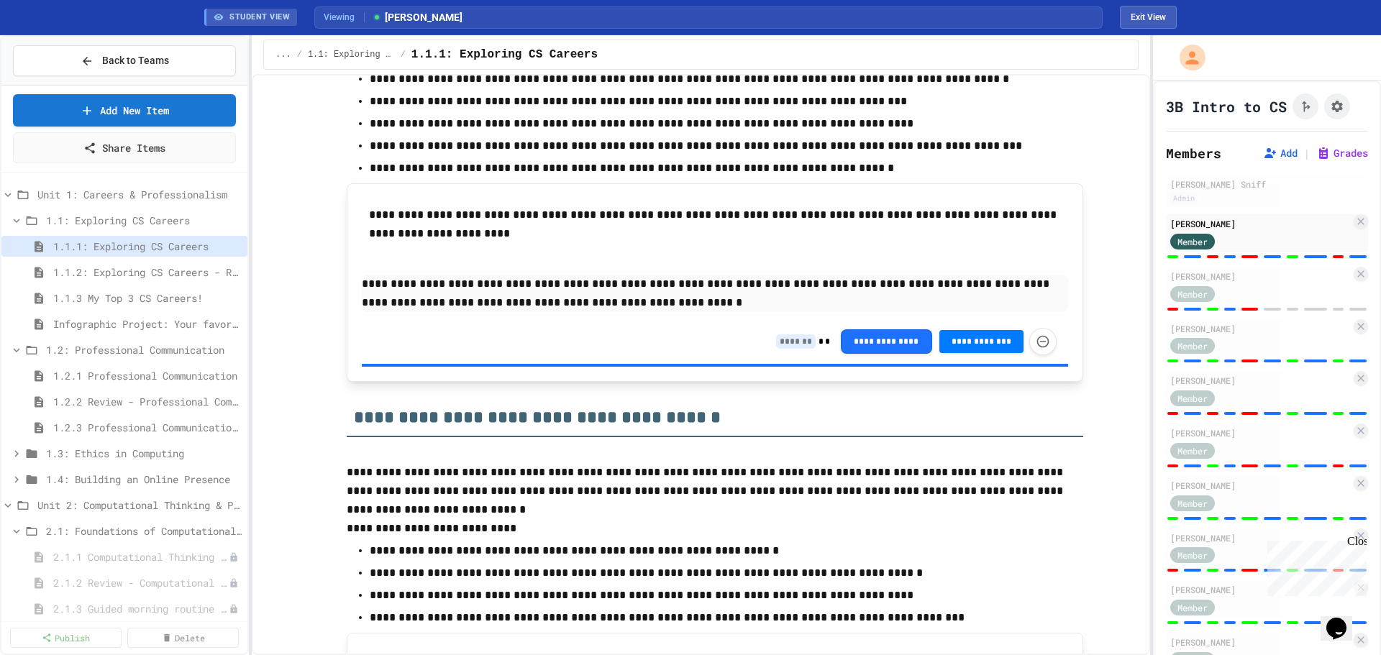
click at [808, 336] on div "**********" at bounding box center [916, 341] width 280 height 27
click at [795, 342] on input at bounding box center [796, 341] width 40 height 14
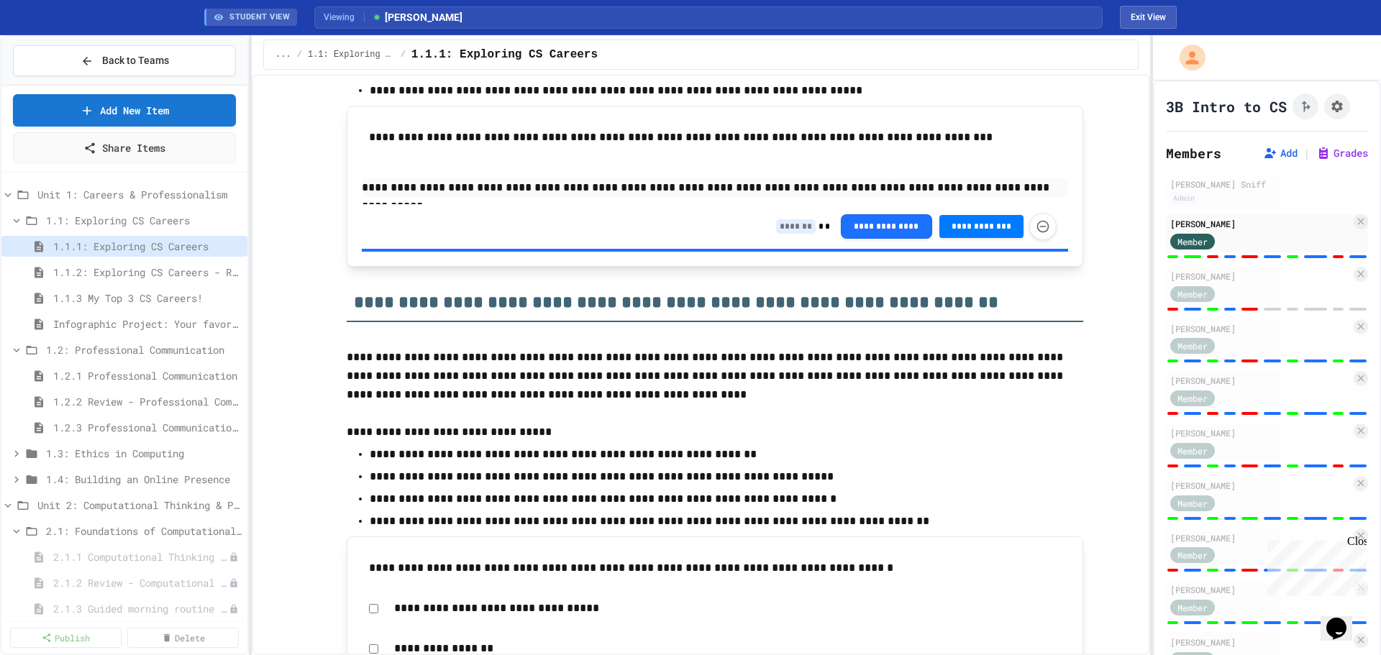
scroll to position [1726, 0]
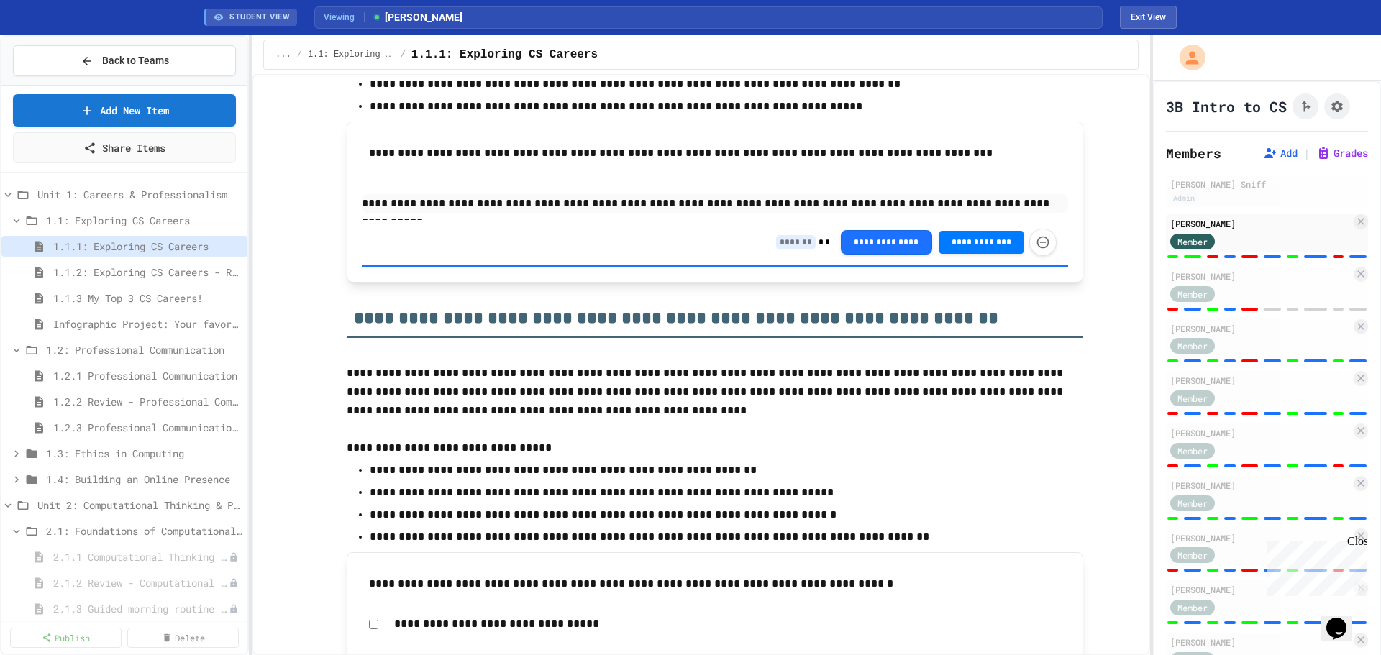
type input "*"
click at [802, 243] on input at bounding box center [796, 242] width 40 height 14
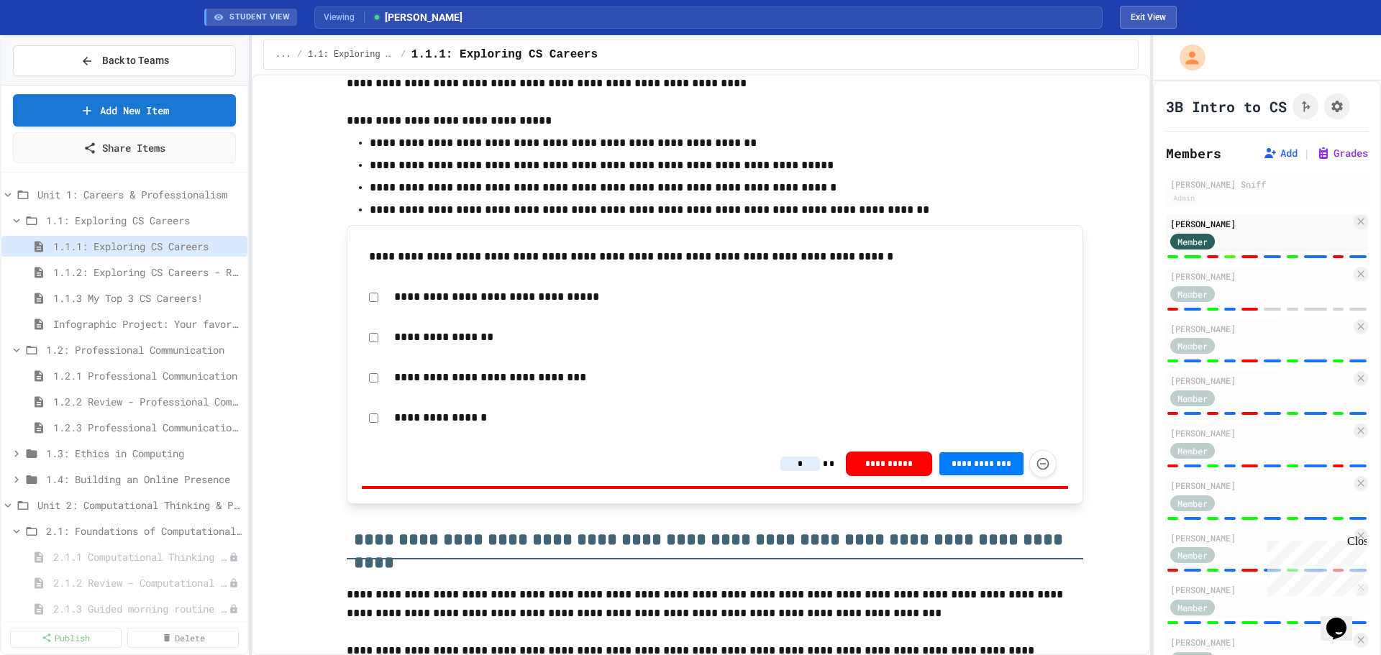
scroll to position [2086, 0]
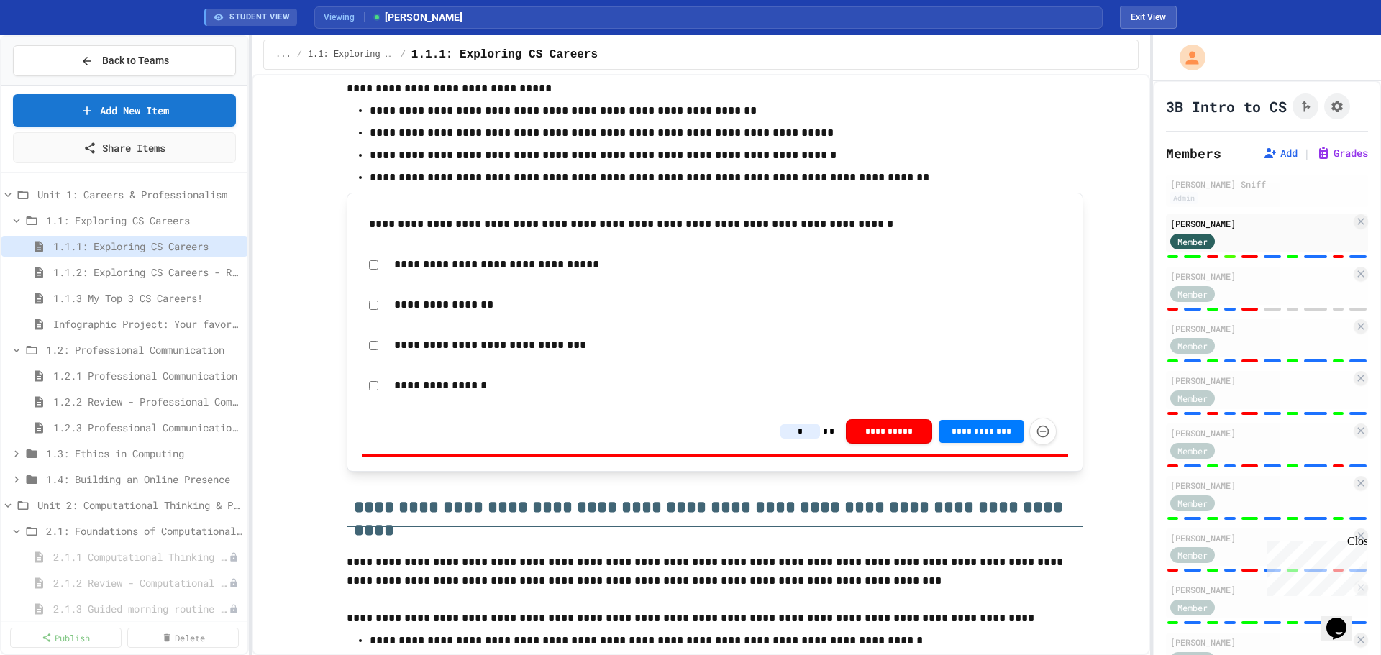
type input "***"
click at [781, 385] on p "**********" at bounding box center [727, 385] width 667 height 19
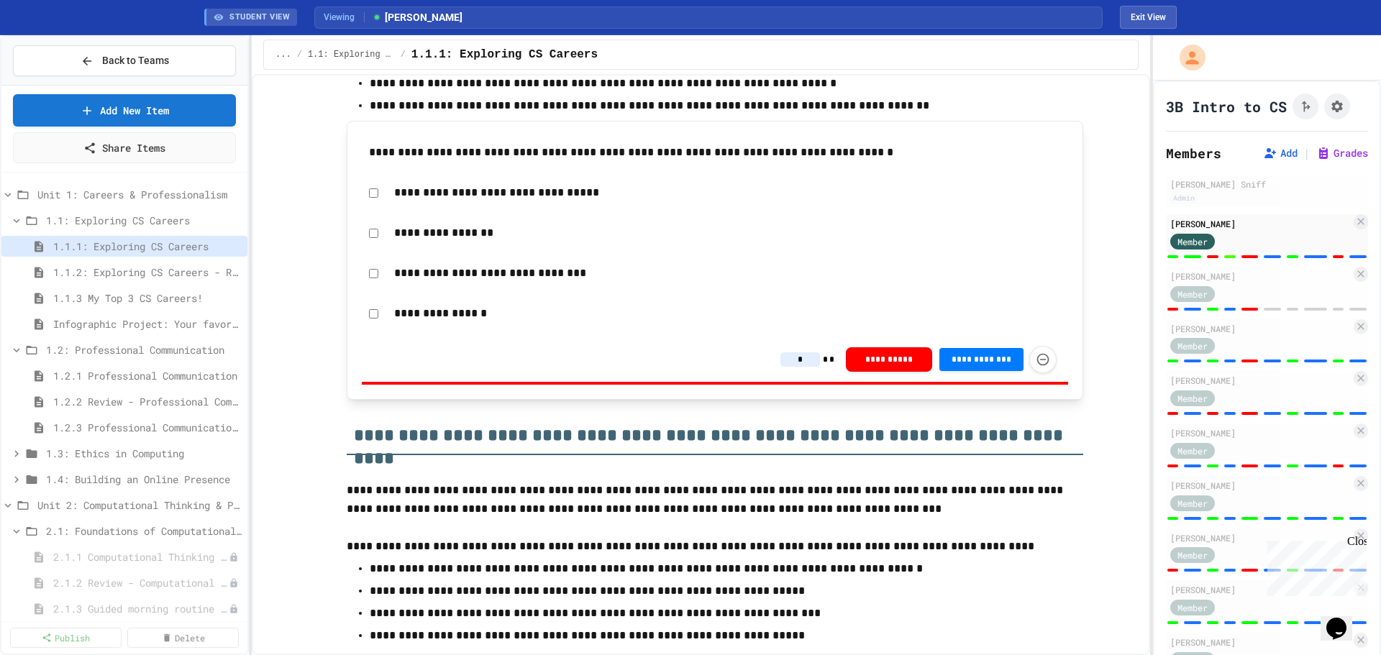
click at [806, 360] on input "*" at bounding box center [800, 359] width 40 height 14
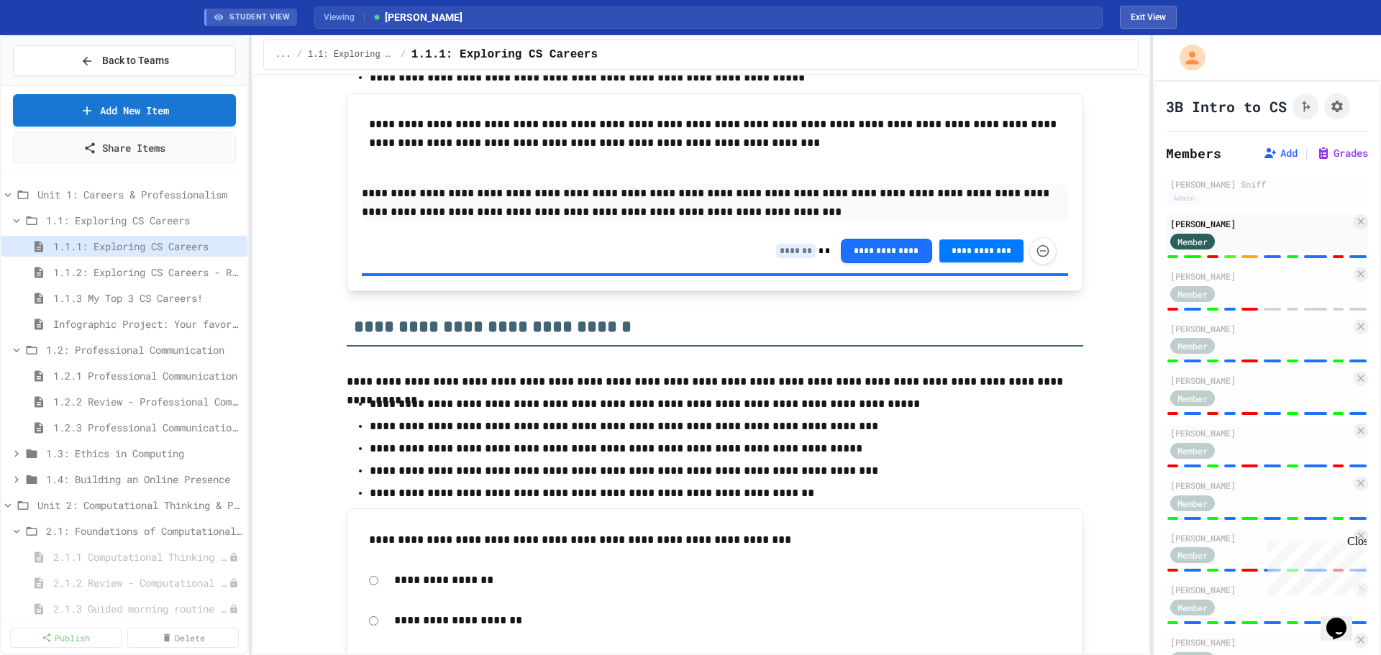
scroll to position [2949, 0]
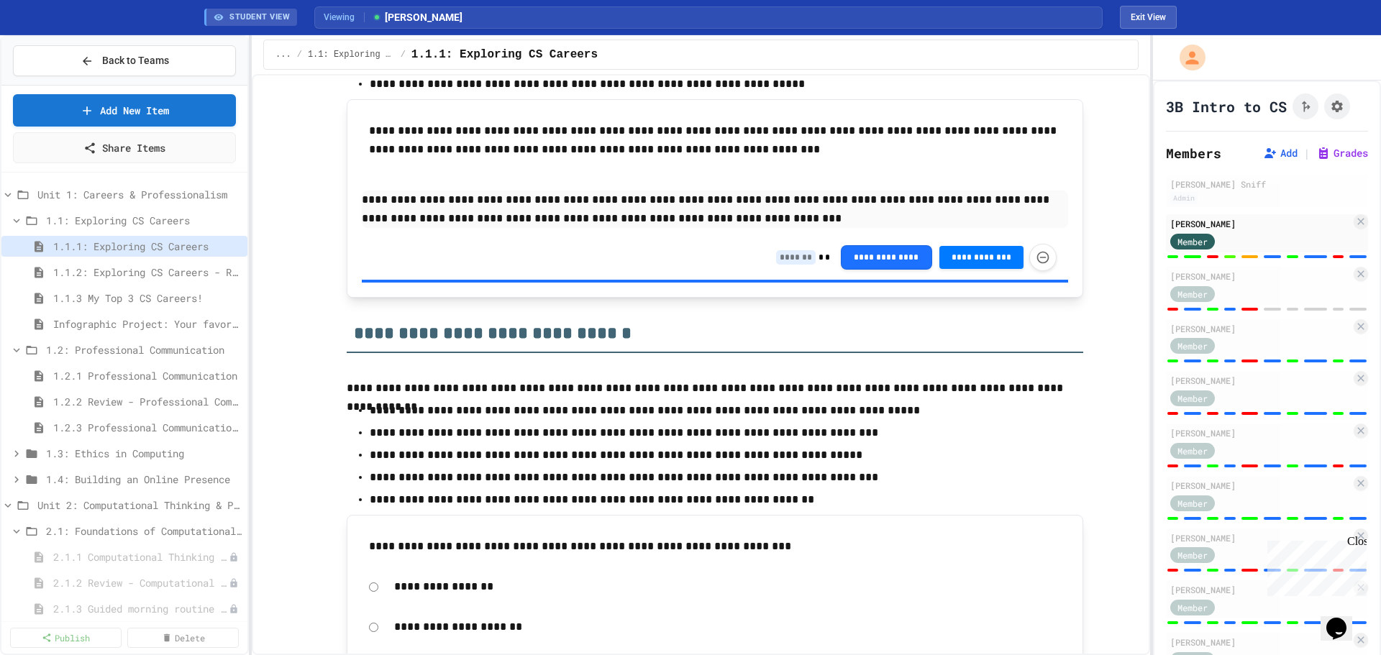
type input "*"
click at [768, 238] on div "**********" at bounding box center [715, 257] width 706 height 45
click at [782, 248] on div "**********" at bounding box center [916, 257] width 280 height 27
click at [790, 257] on input at bounding box center [796, 257] width 40 height 14
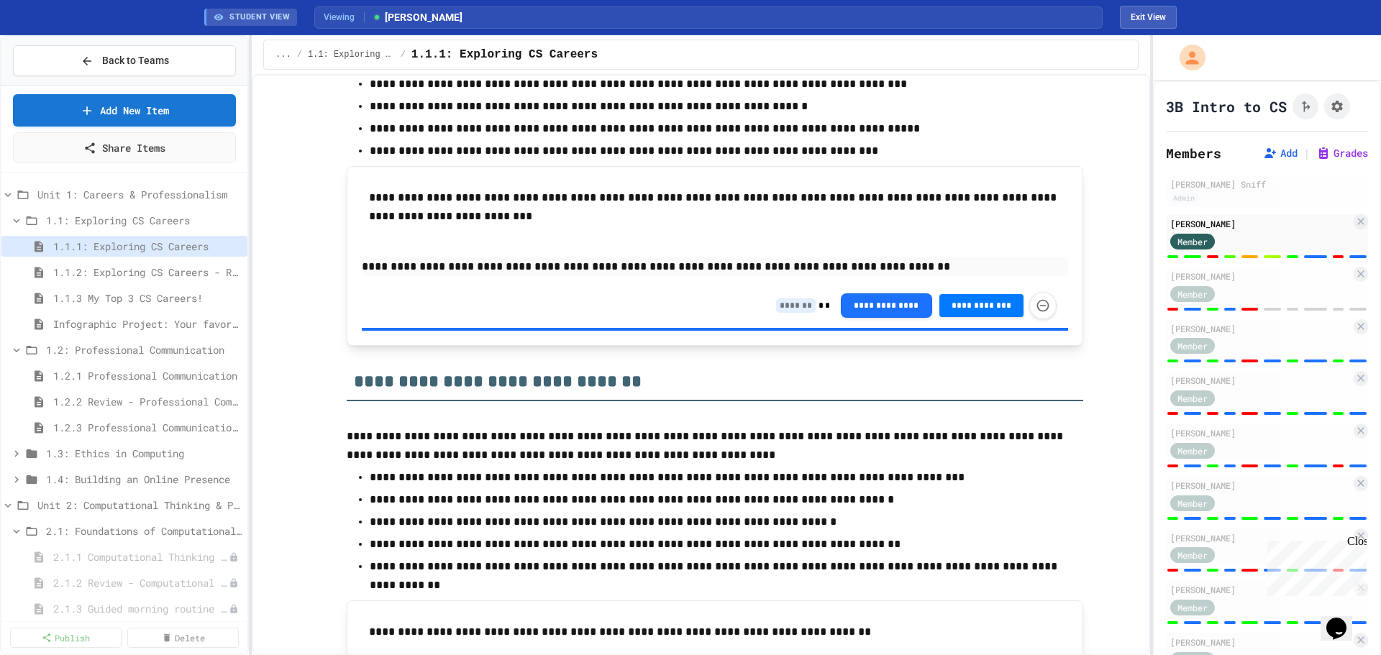
scroll to position [3812, 0]
type input "*"
click at [790, 306] on input at bounding box center [796, 306] width 40 height 14
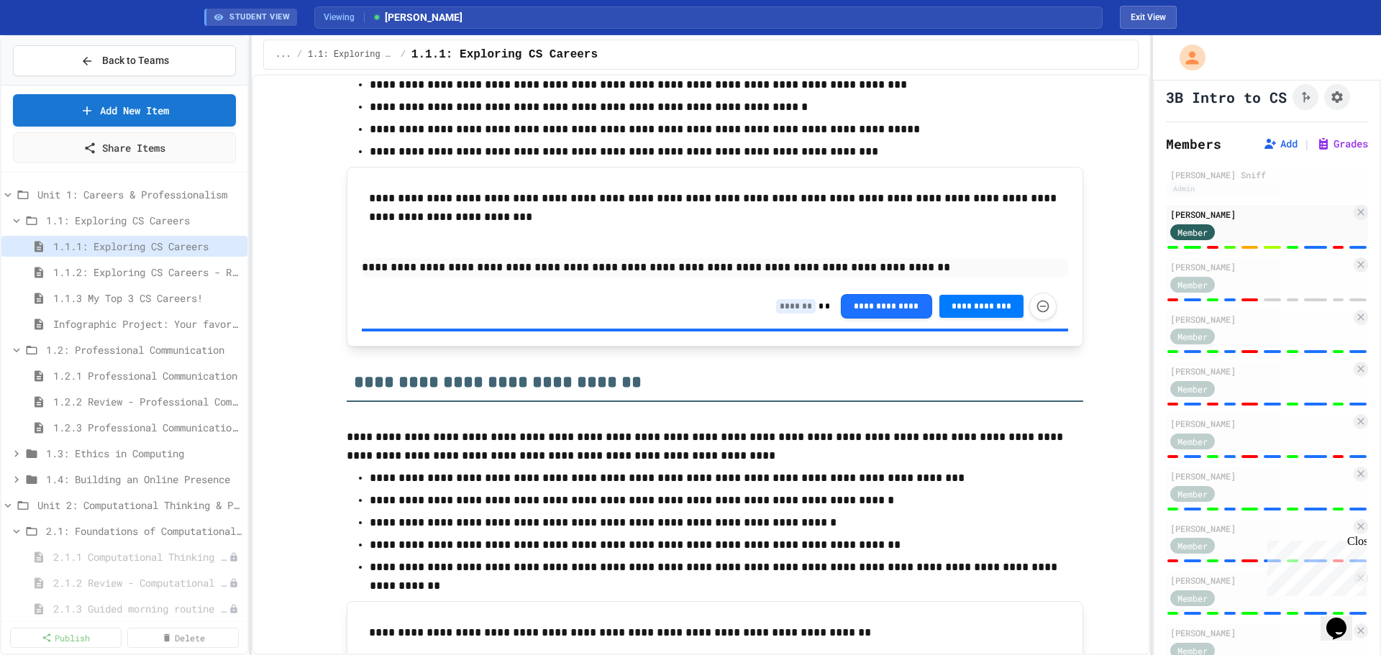
scroll to position [0, 0]
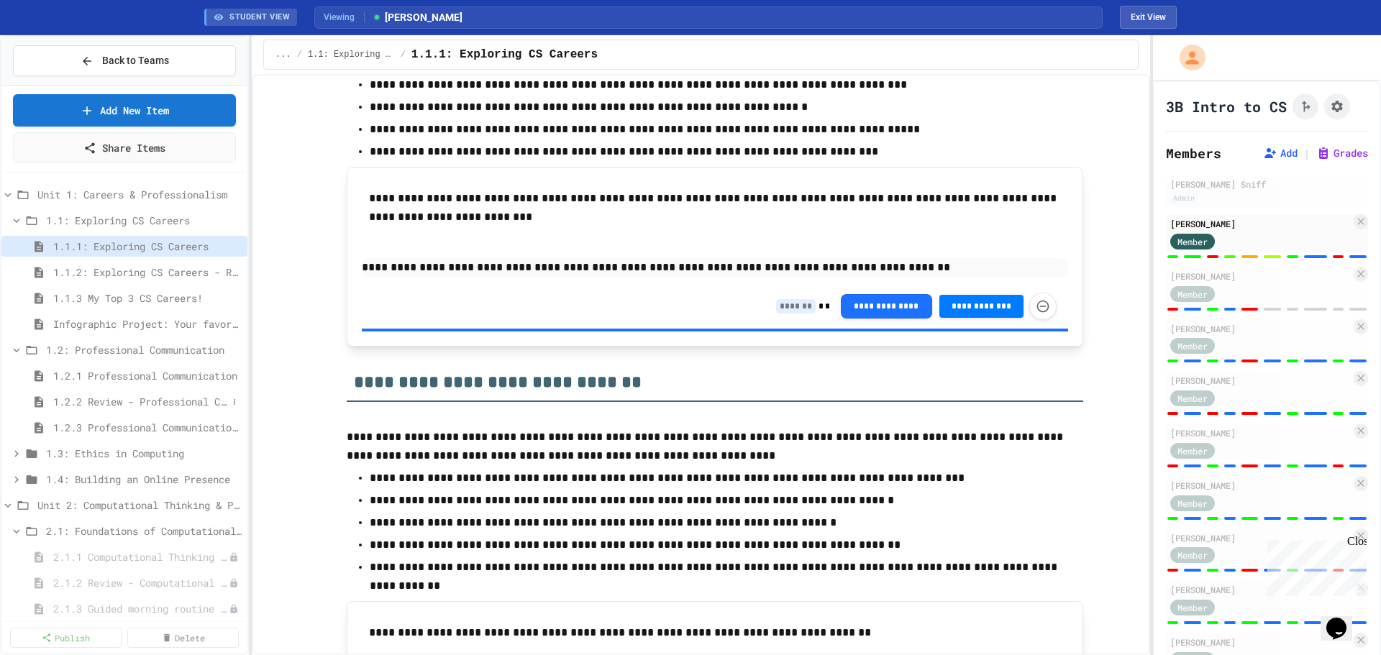
click at [98, 405] on span "1.2.2 Review - Professional Communication" at bounding box center [140, 401] width 174 height 15
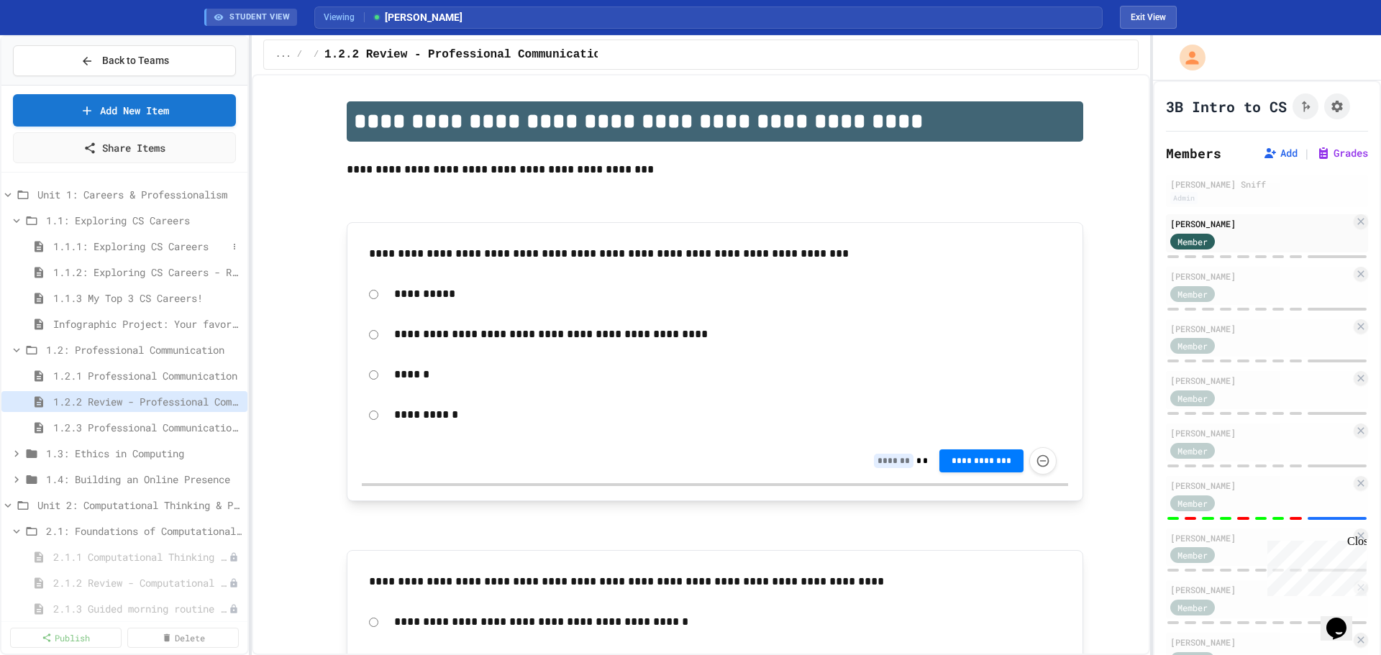
click at [138, 246] on span "1.1.1: Exploring CS Careers" at bounding box center [140, 246] width 174 height 15
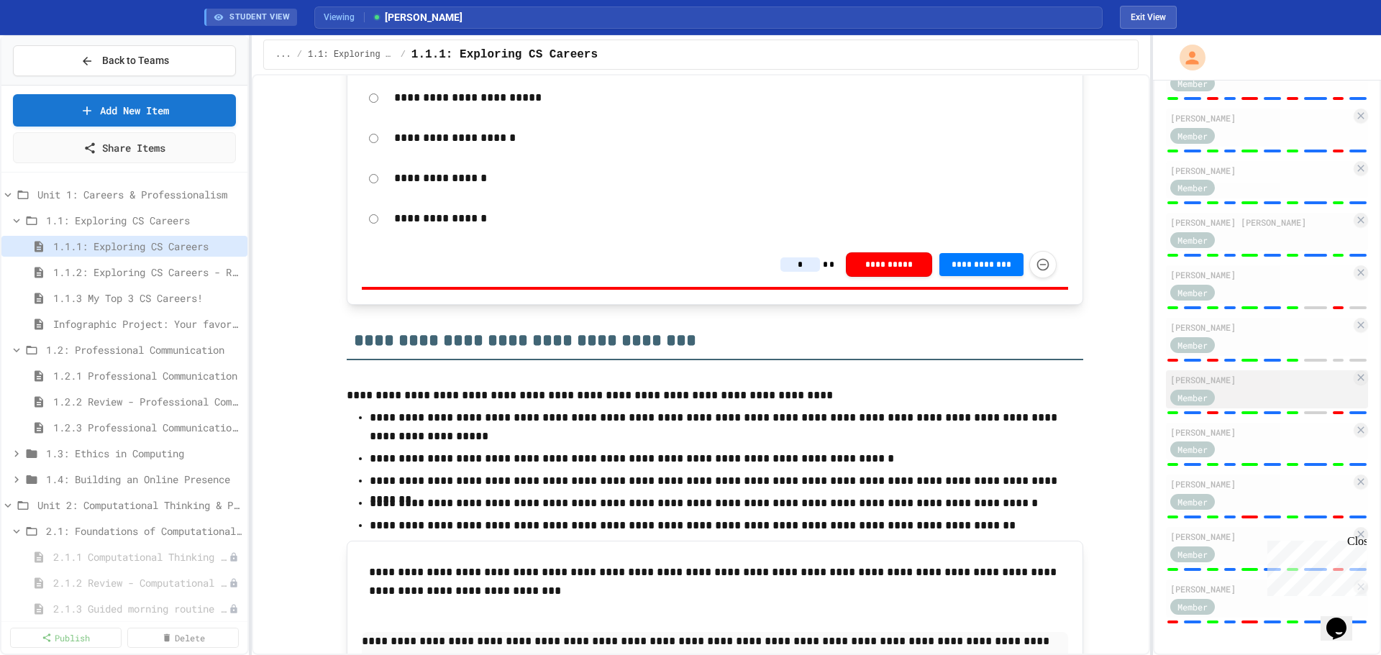
scroll to position [800, 0]
click at [111, 427] on span "1.2.3 Professional Communication Challenge" at bounding box center [140, 427] width 174 height 15
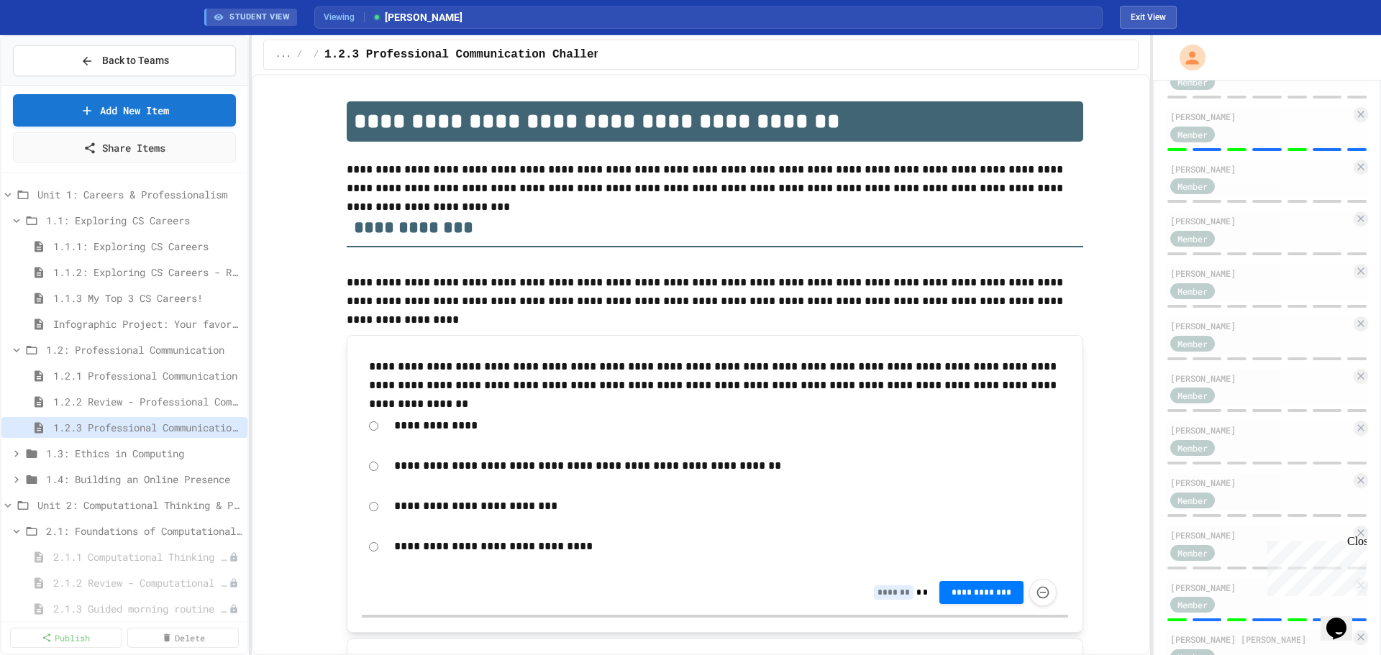
scroll to position [225, 0]
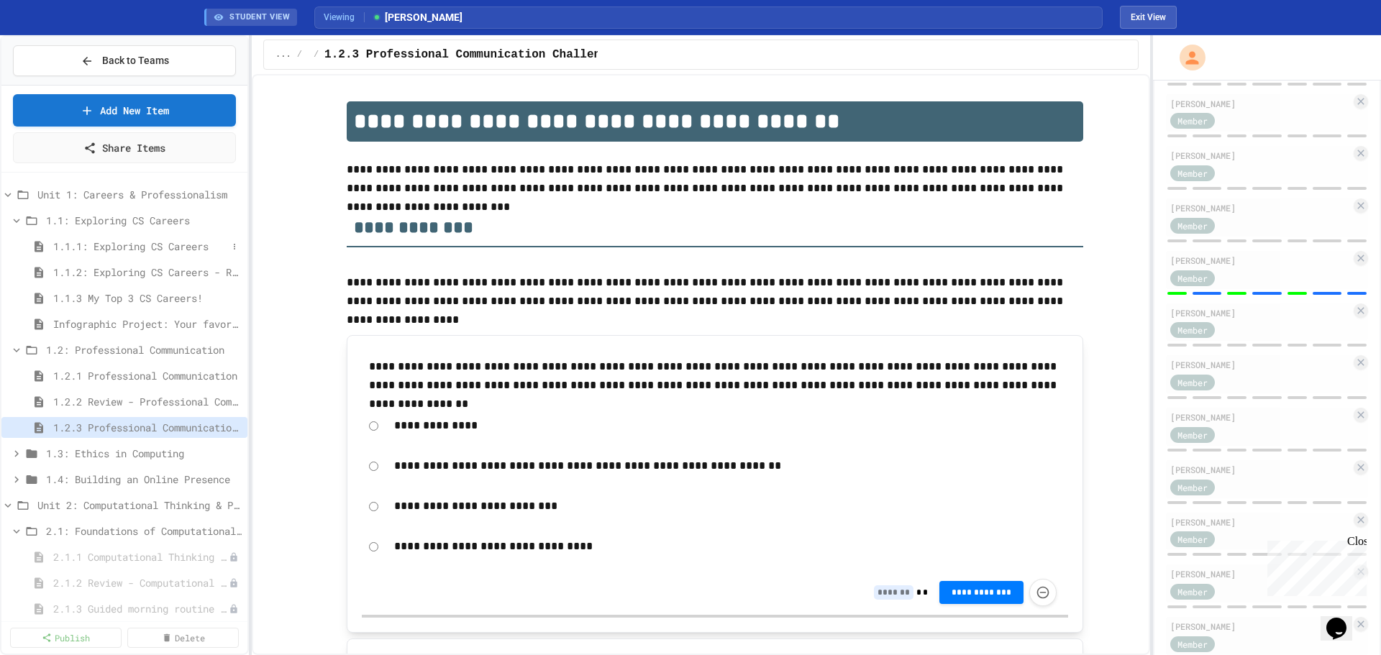
click at [165, 249] on span "1.1.1: Exploring CS Careers" at bounding box center [140, 246] width 174 height 15
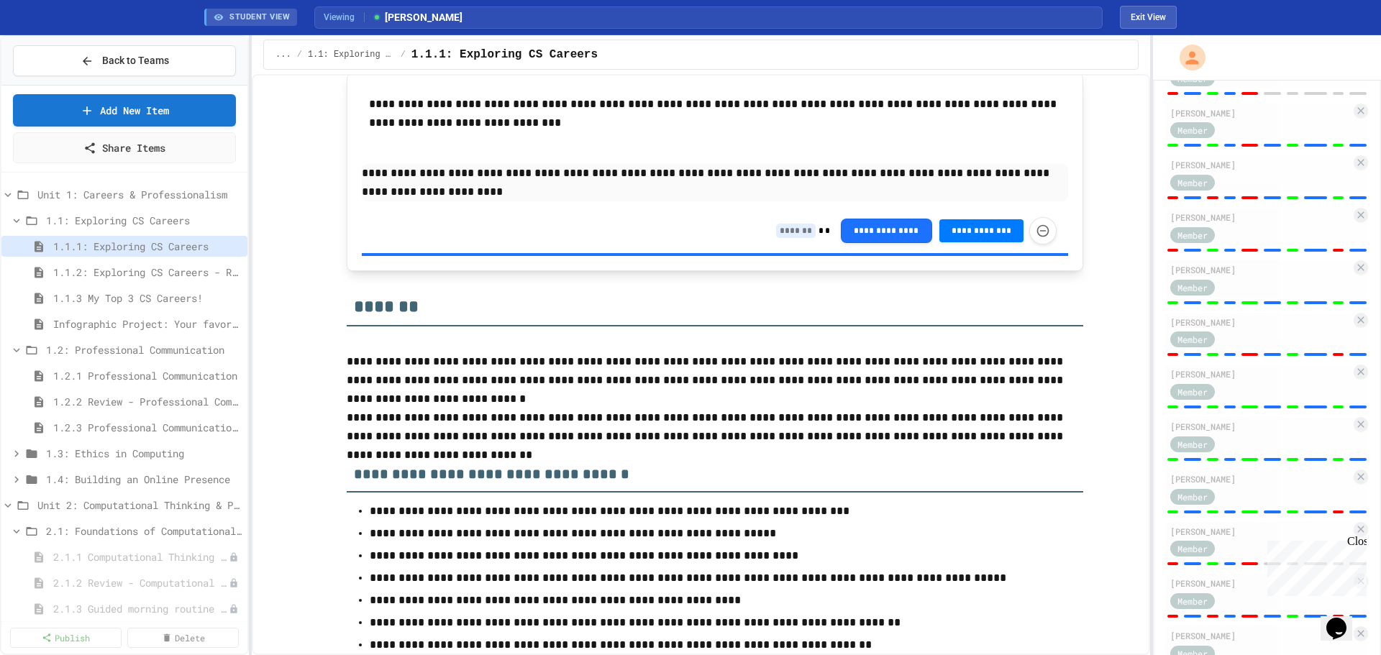
scroll to position [5154, 0]
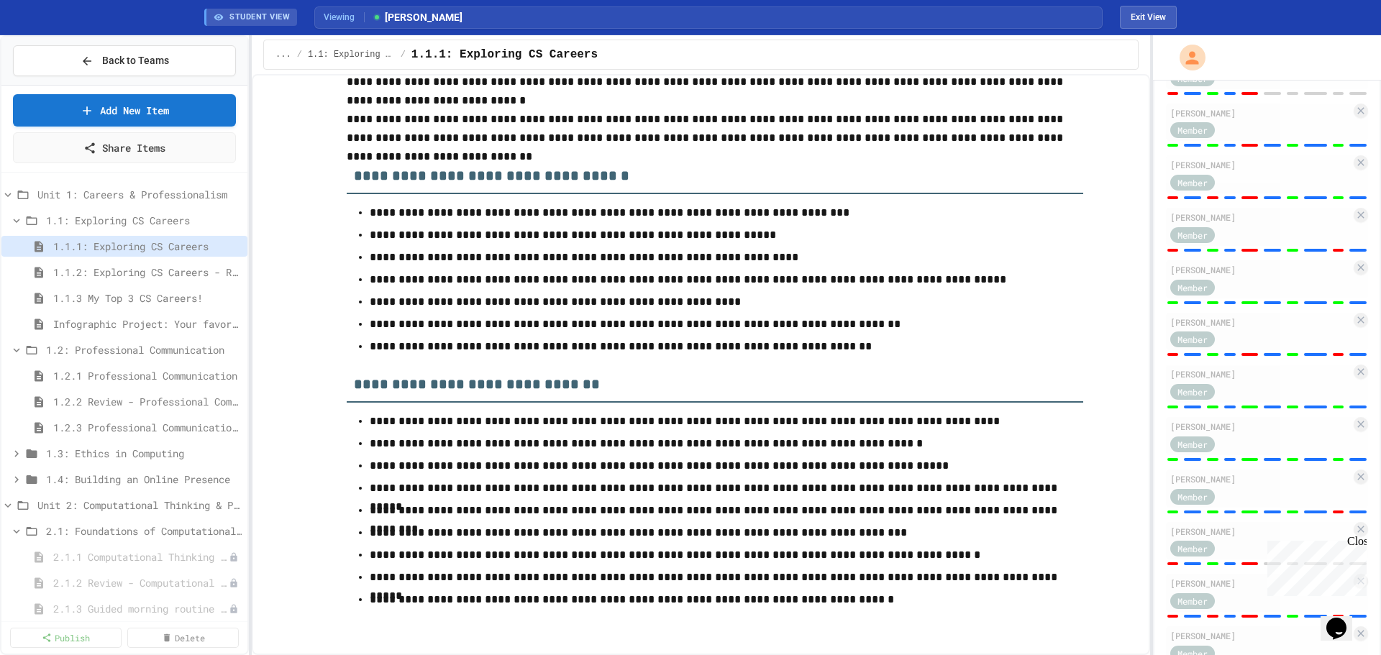
click at [1003, 263] on p "**********" at bounding box center [715, 257] width 690 height 19
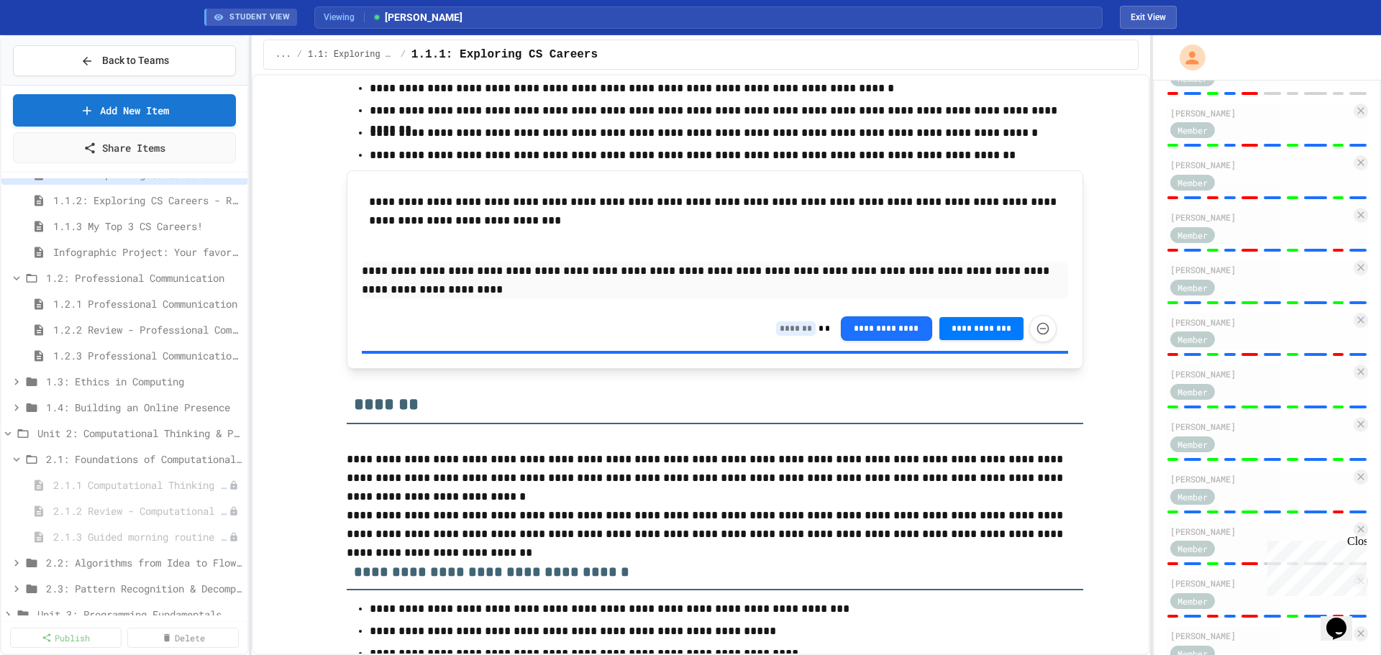
scroll to position [4794, 0]
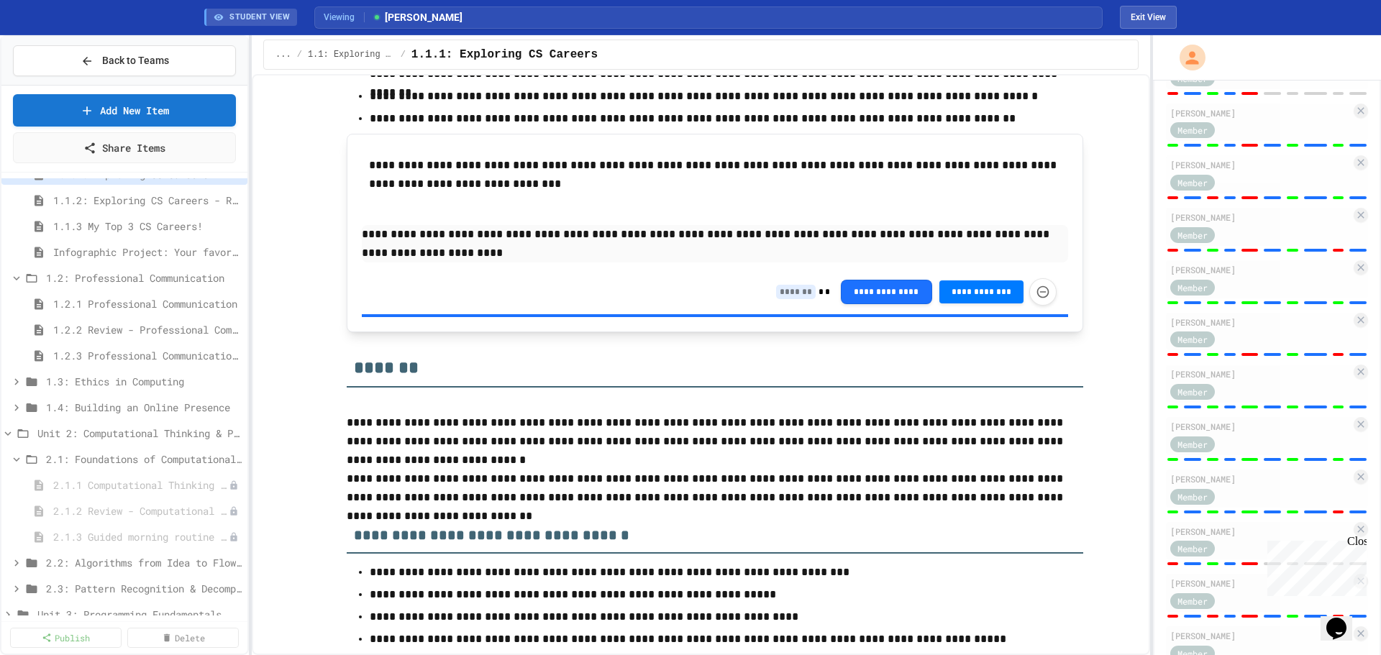
click at [798, 287] on input at bounding box center [796, 292] width 40 height 14
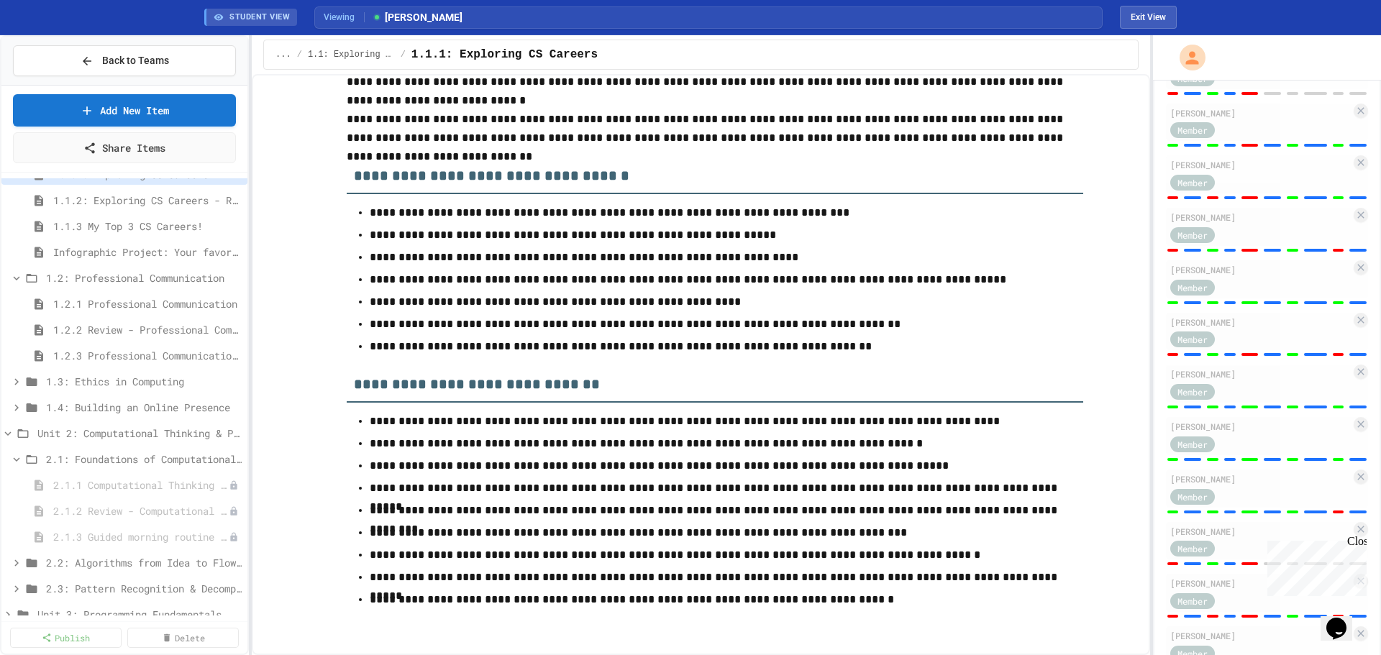
scroll to position [0, 0]
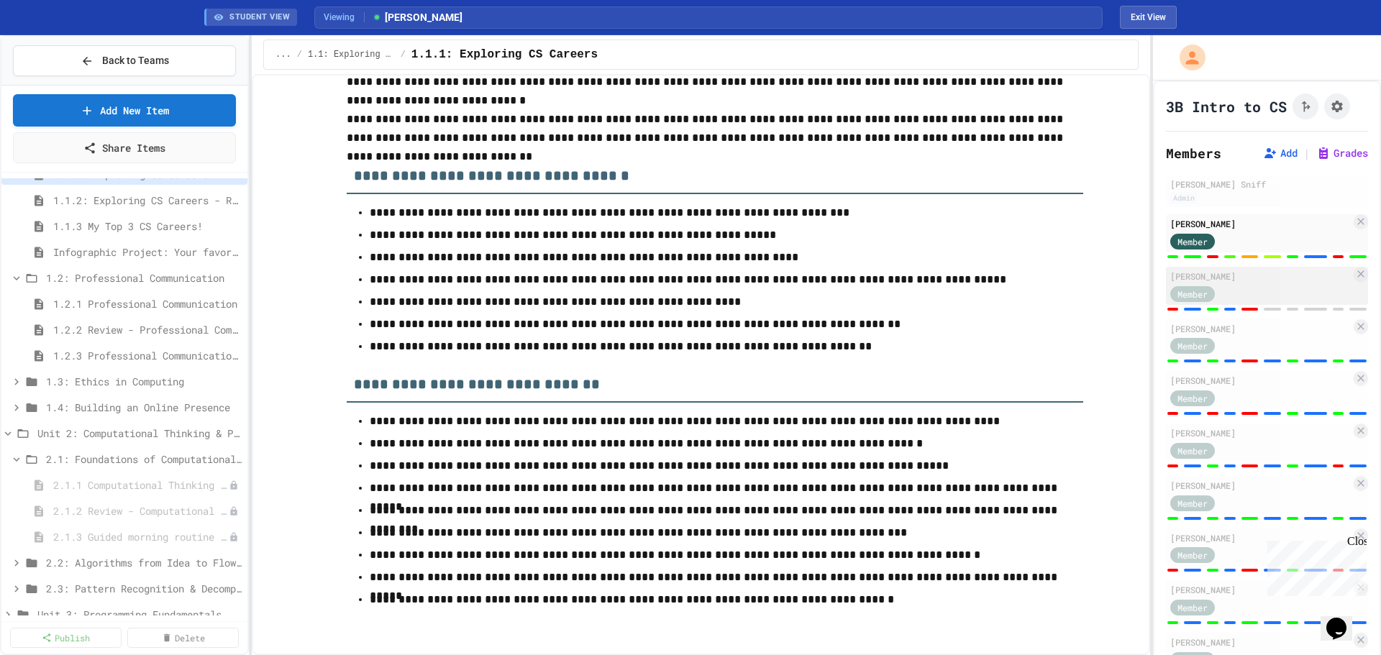
type input "*"
click at [1266, 297] on div "[PERSON_NAME] Member" at bounding box center [1267, 286] width 202 height 38
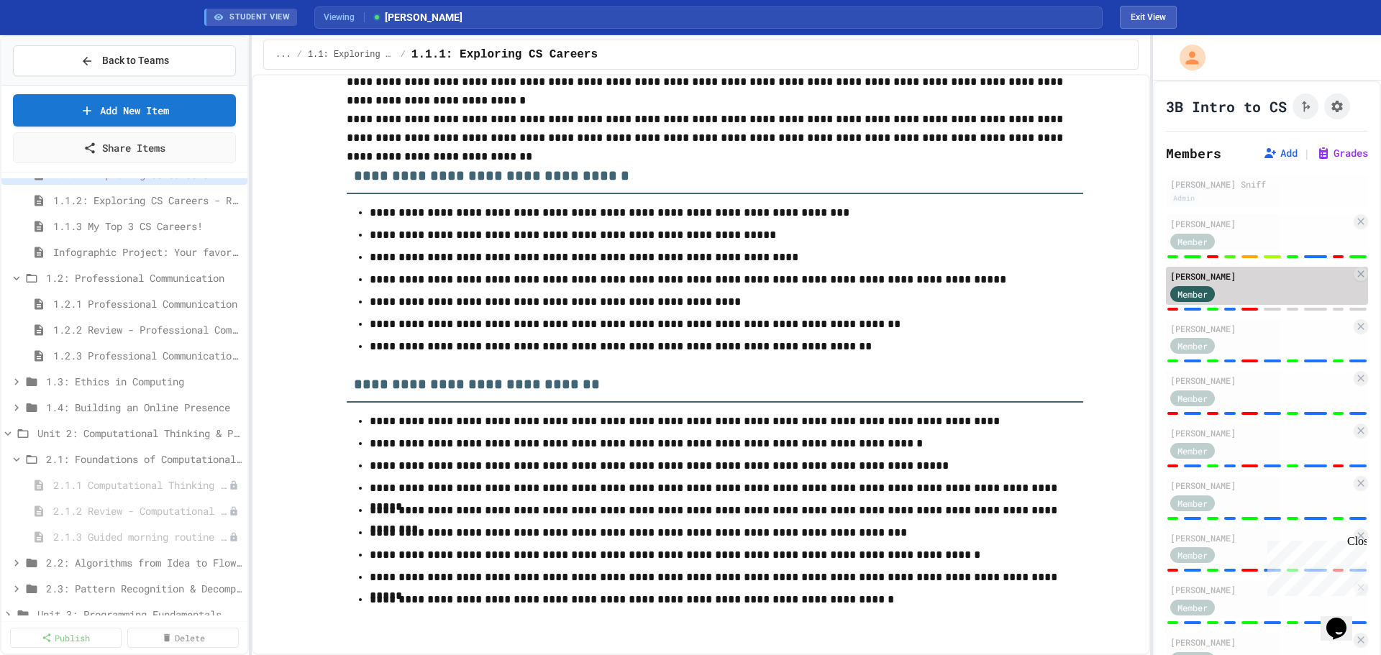
type input "*"
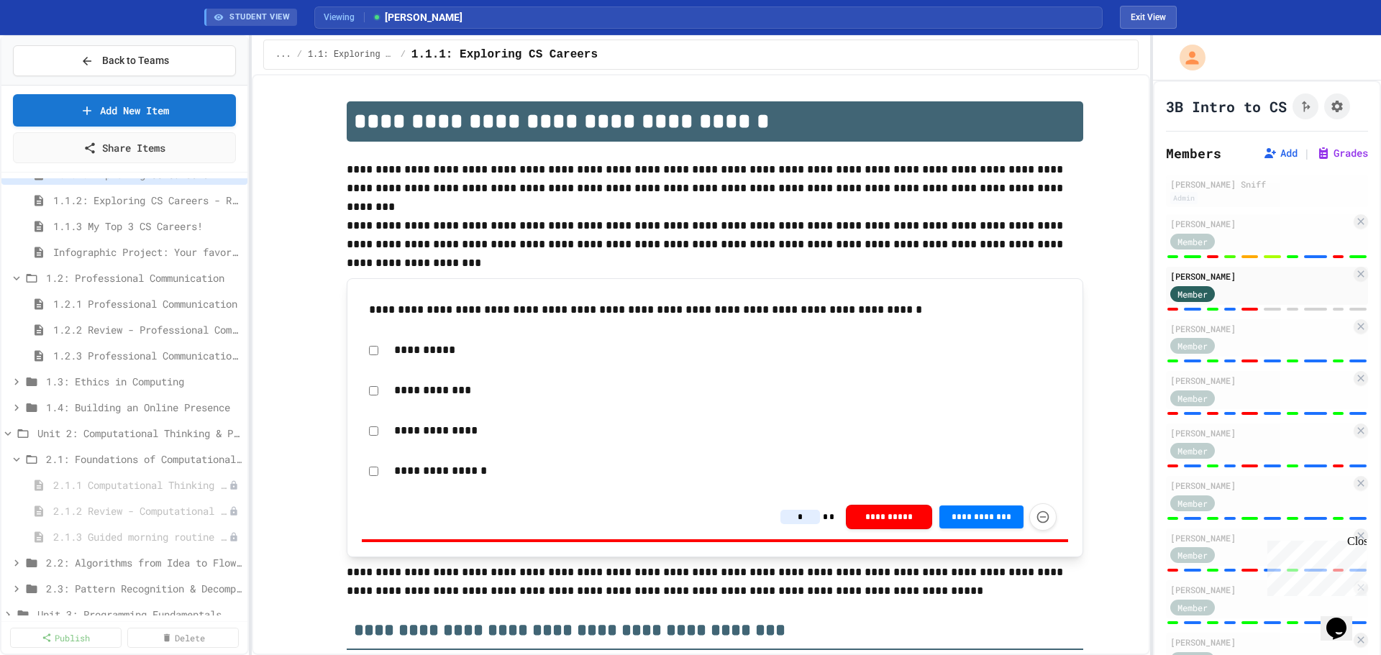
click at [807, 516] on input "*" at bounding box center [800, 517] width 40 height 14
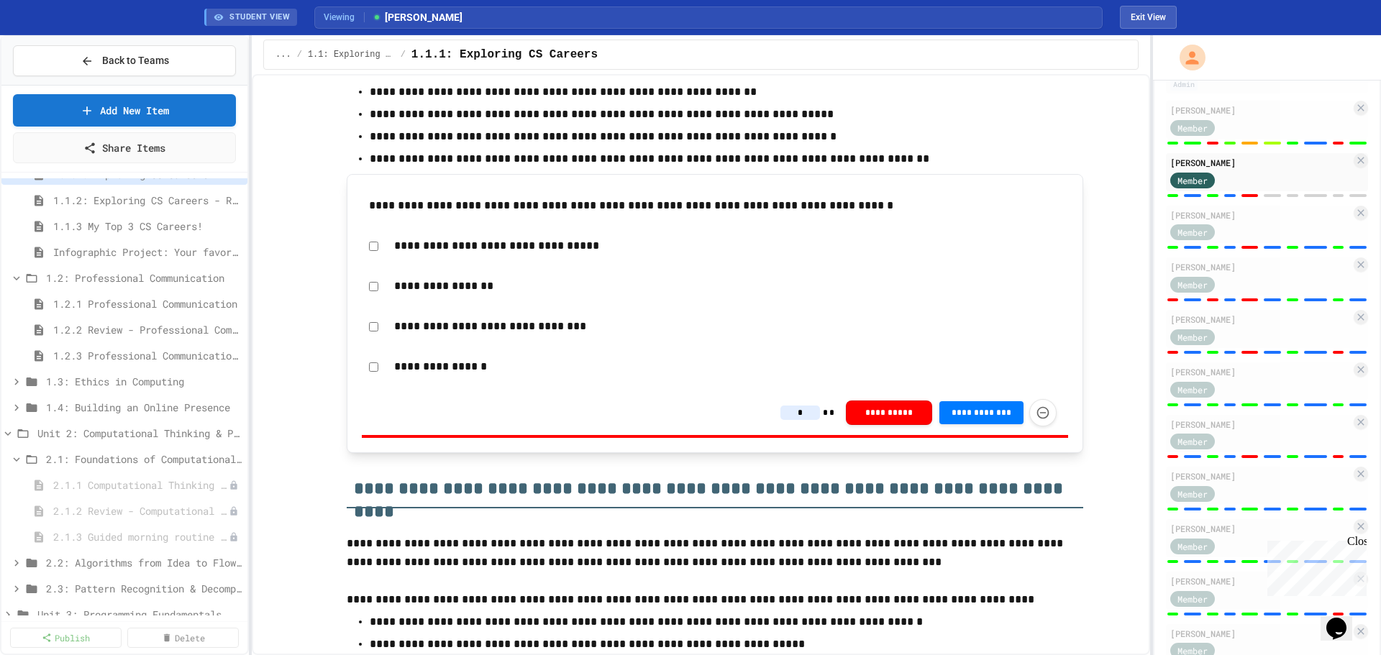
scroll to position [72, 0]
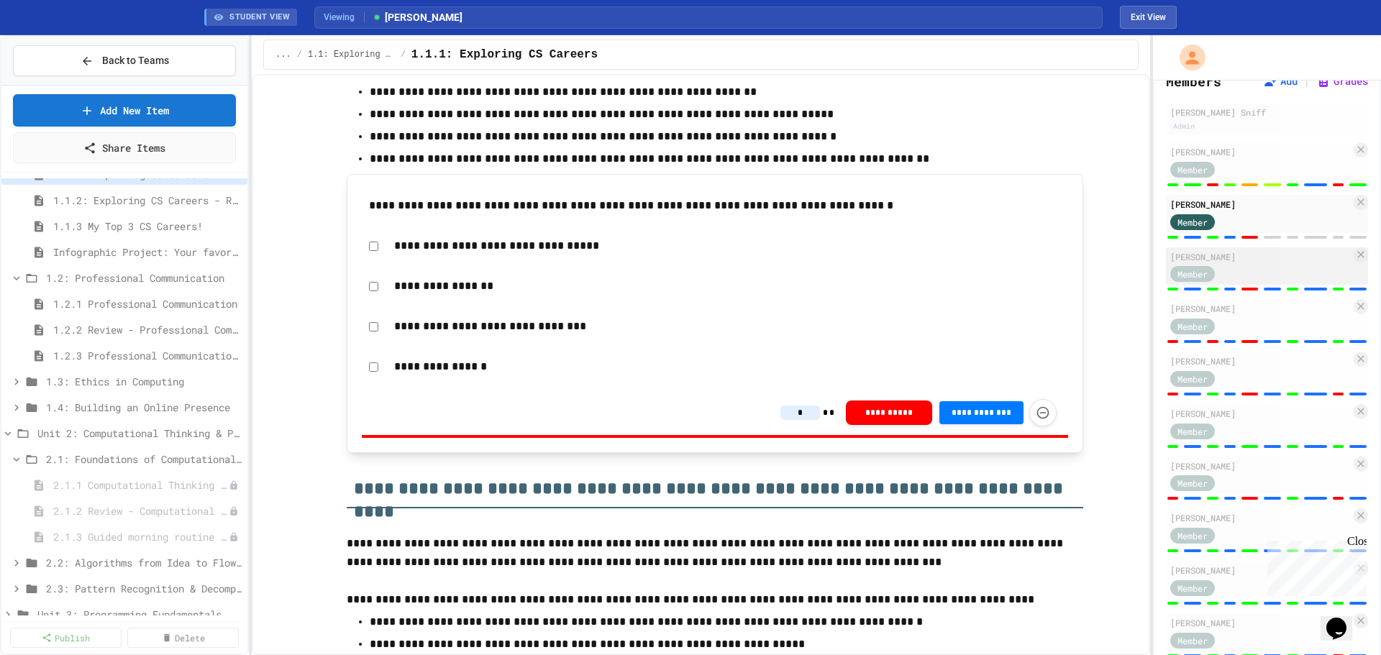
type input "*"
click at [1293, 263] on div "[PERSON_NAME]" at bounding box center [1260, 256] width 181 height 13
type input "*"
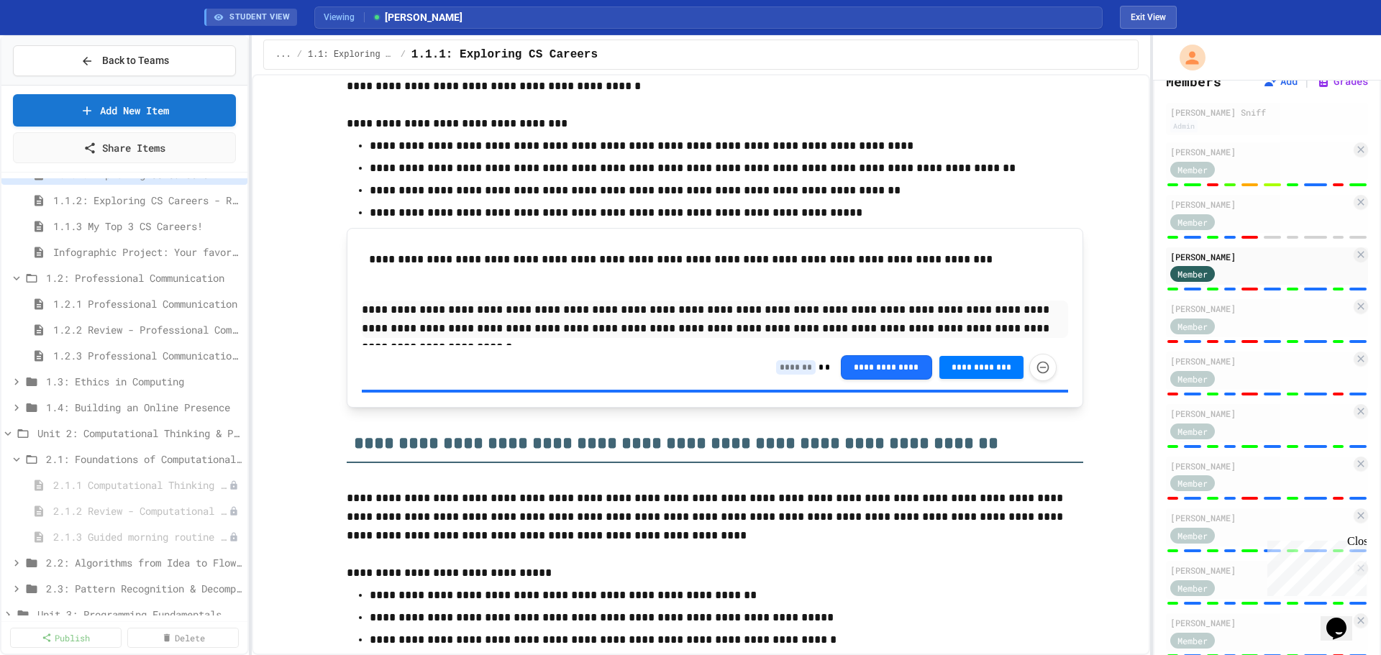
scroll to position [1604, 0]
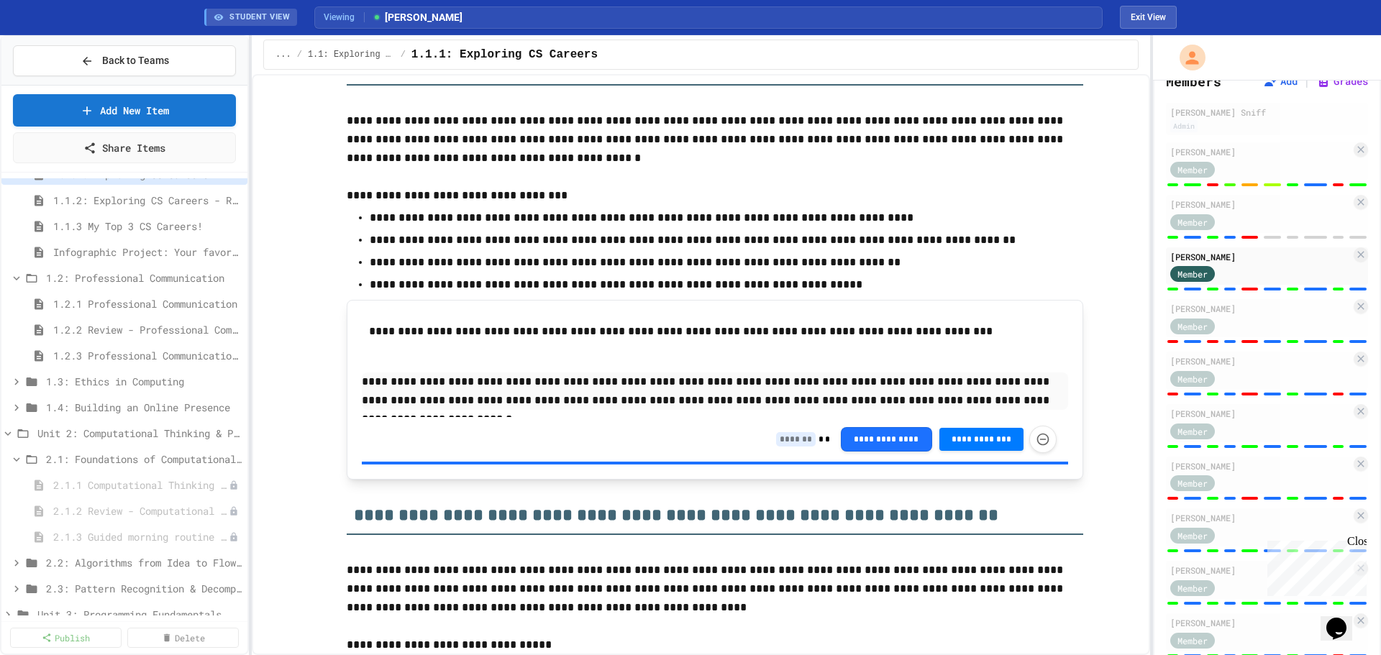
click at [811, 434] on div "*" at bounding box center [799, 439] width 47 height 14
click at [800, 442] on input at bounding box center [796, 439] width 40 height 14
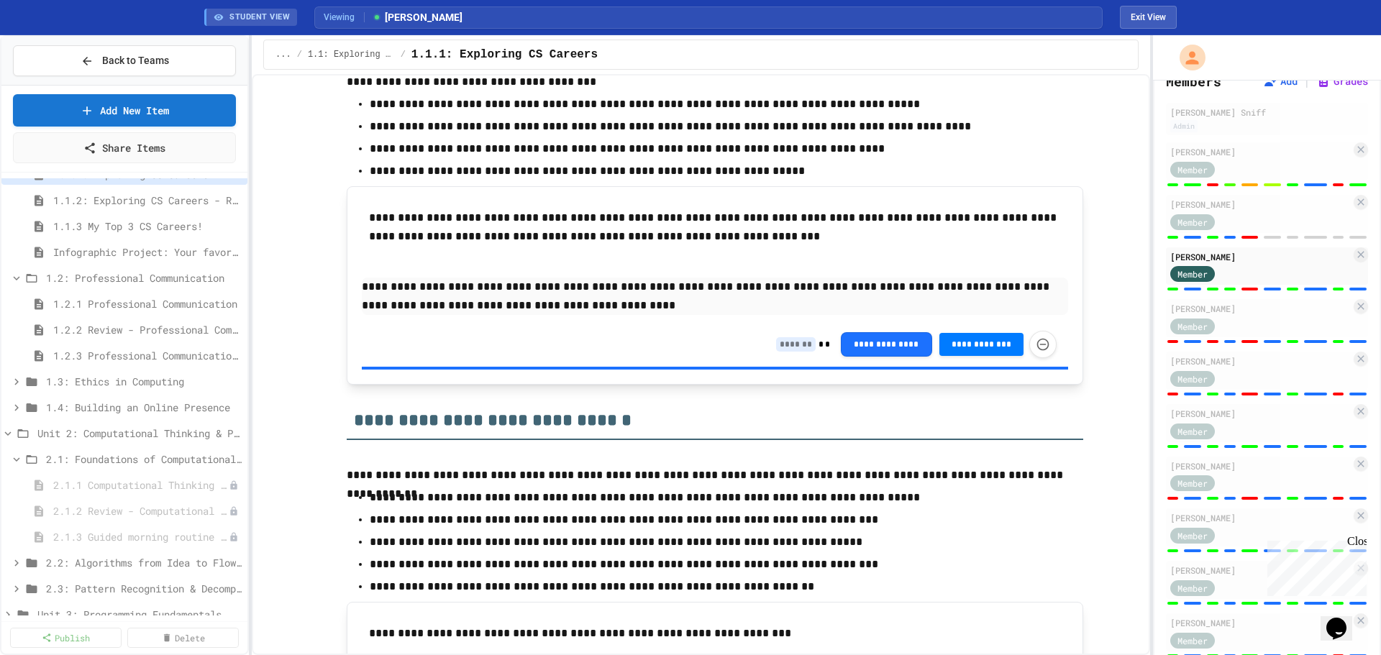
scroll to position [2898, 0]
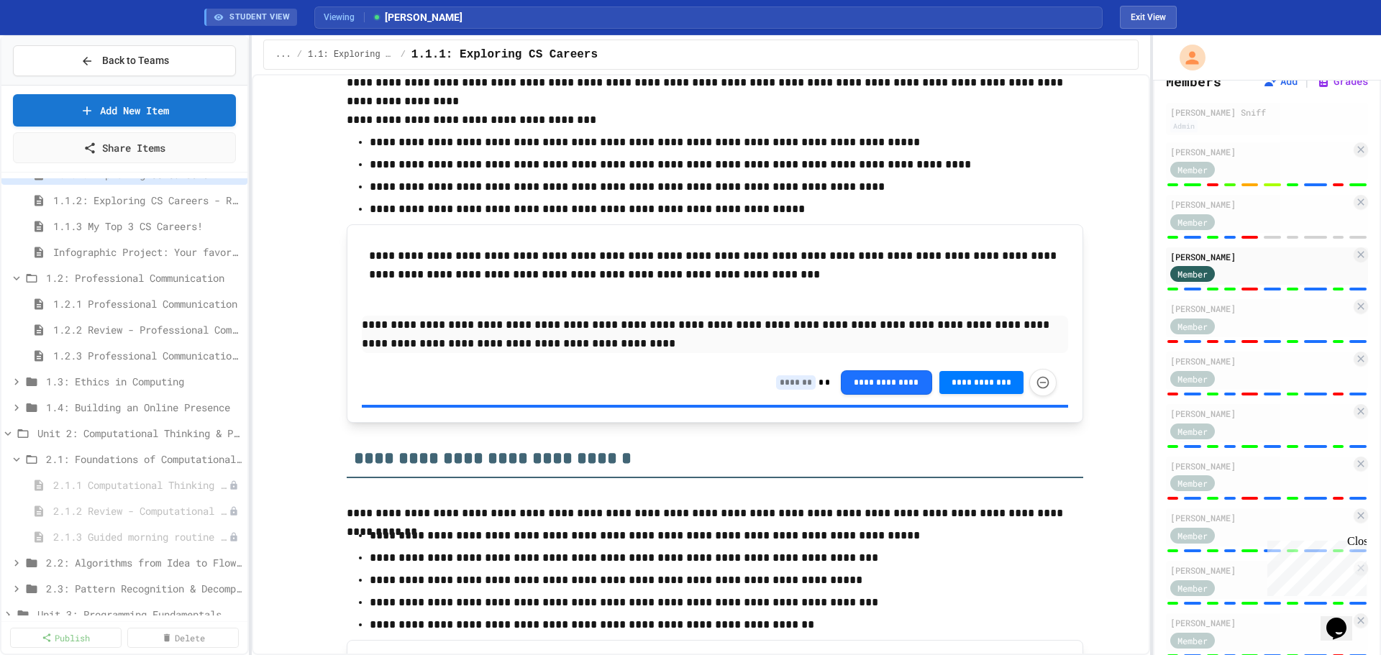
type input "*"
drag, startPoint x: 792, startPoint y: 376, endPoint x: 793, endPoint y: 385, distance: 9.5
click at [792, 379] on input at bounding box center [796, 382] width 40 height 14
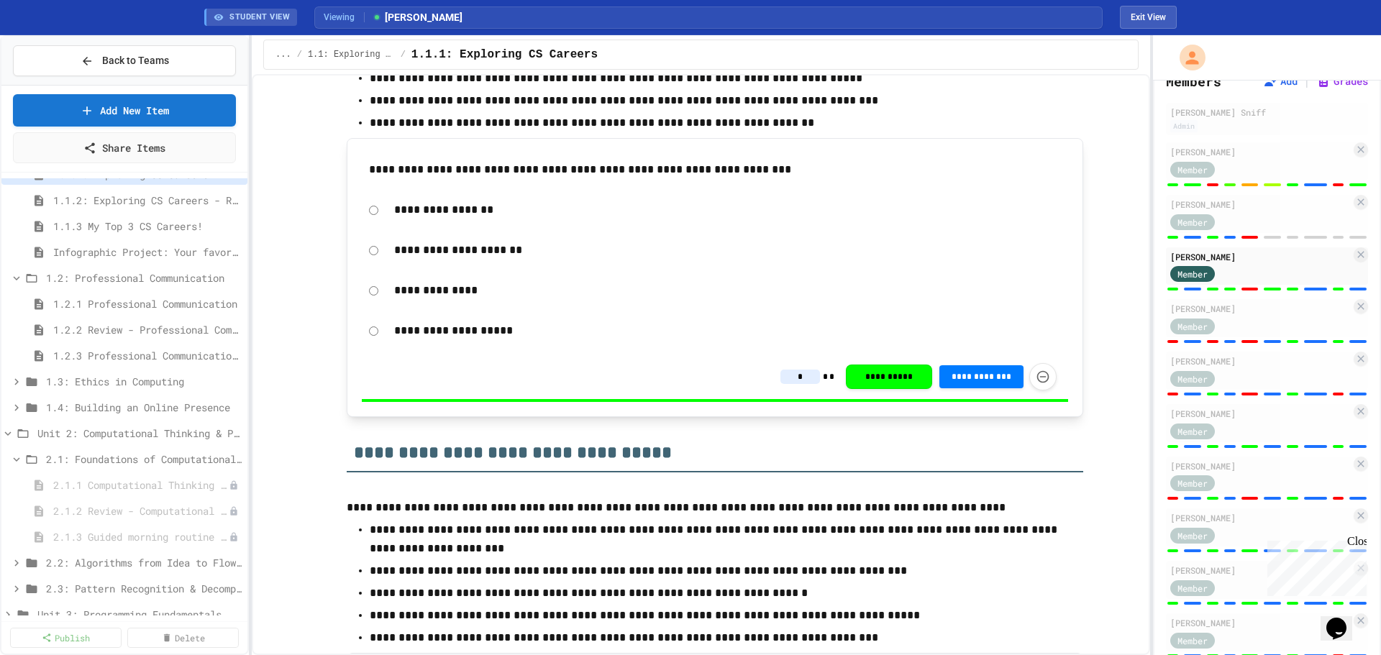
scroll to position [3402, 0]
type input "*"
